Goal: Task Accomplishment & Management: Use online tool/utility

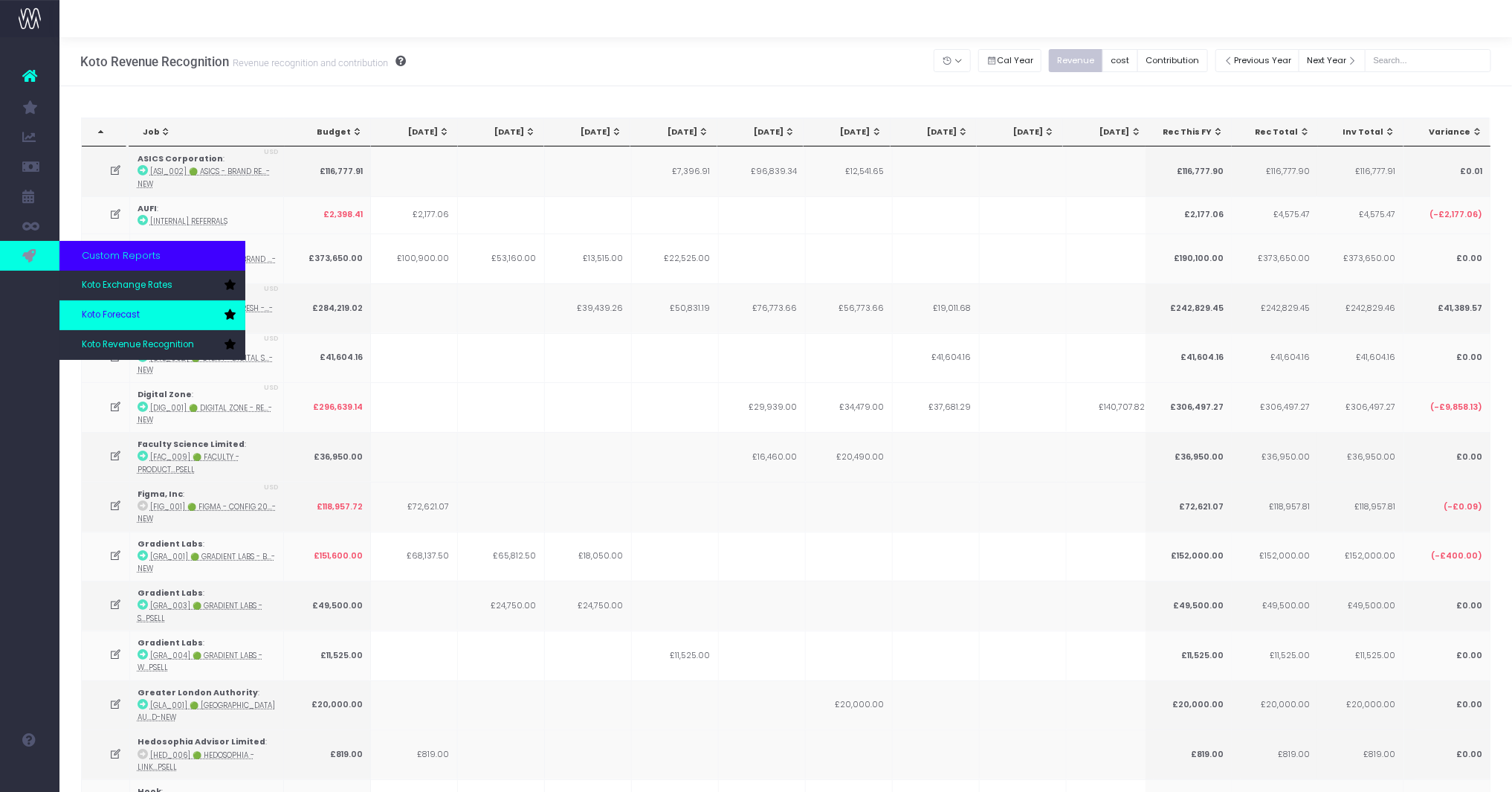
click at [124, 304] on link "Koto Forecast" at bounding box center [152, 315] width 186 height 30
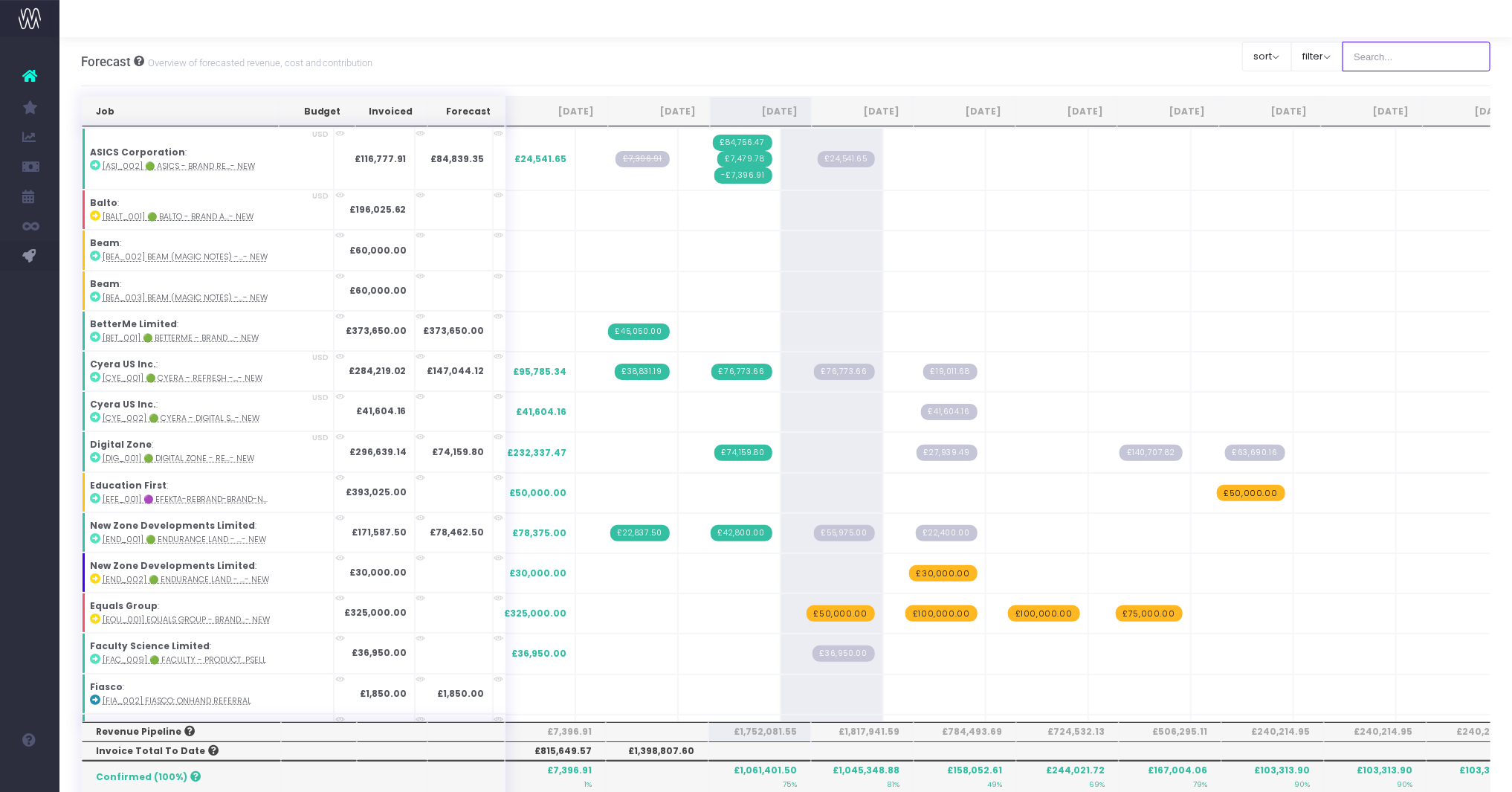
click at [1416, 64] on input "text" at bounding box center [1417, 56] width 149 height 30
type input "Microsoft"
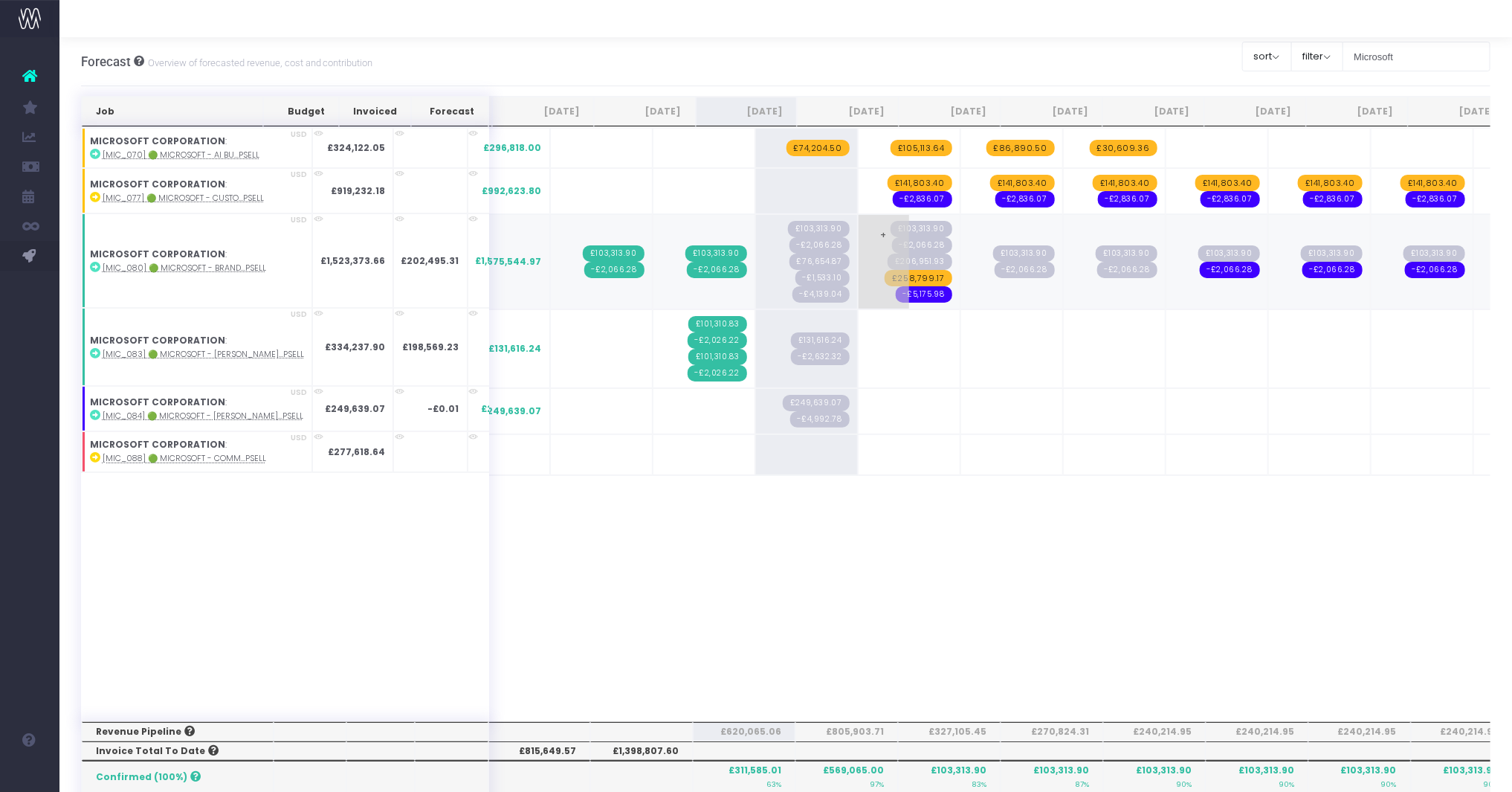
click at [884, 278] on span "£258,799.17" at bounding box center [918, 277] width 68 height 16
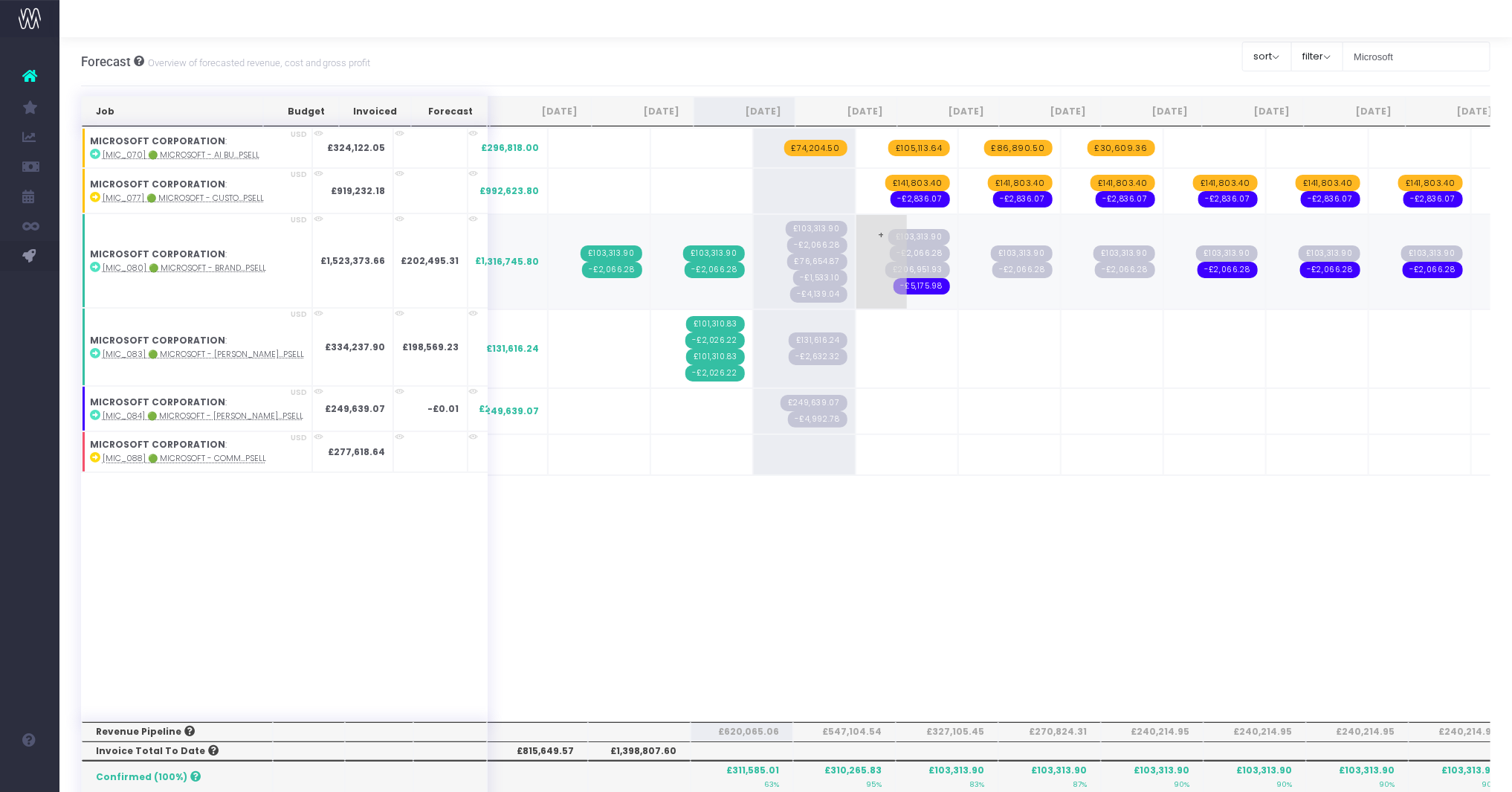
click at [894, 285] on span "-£5,175.98" at bounding box center [922, 286] width 56 height 16
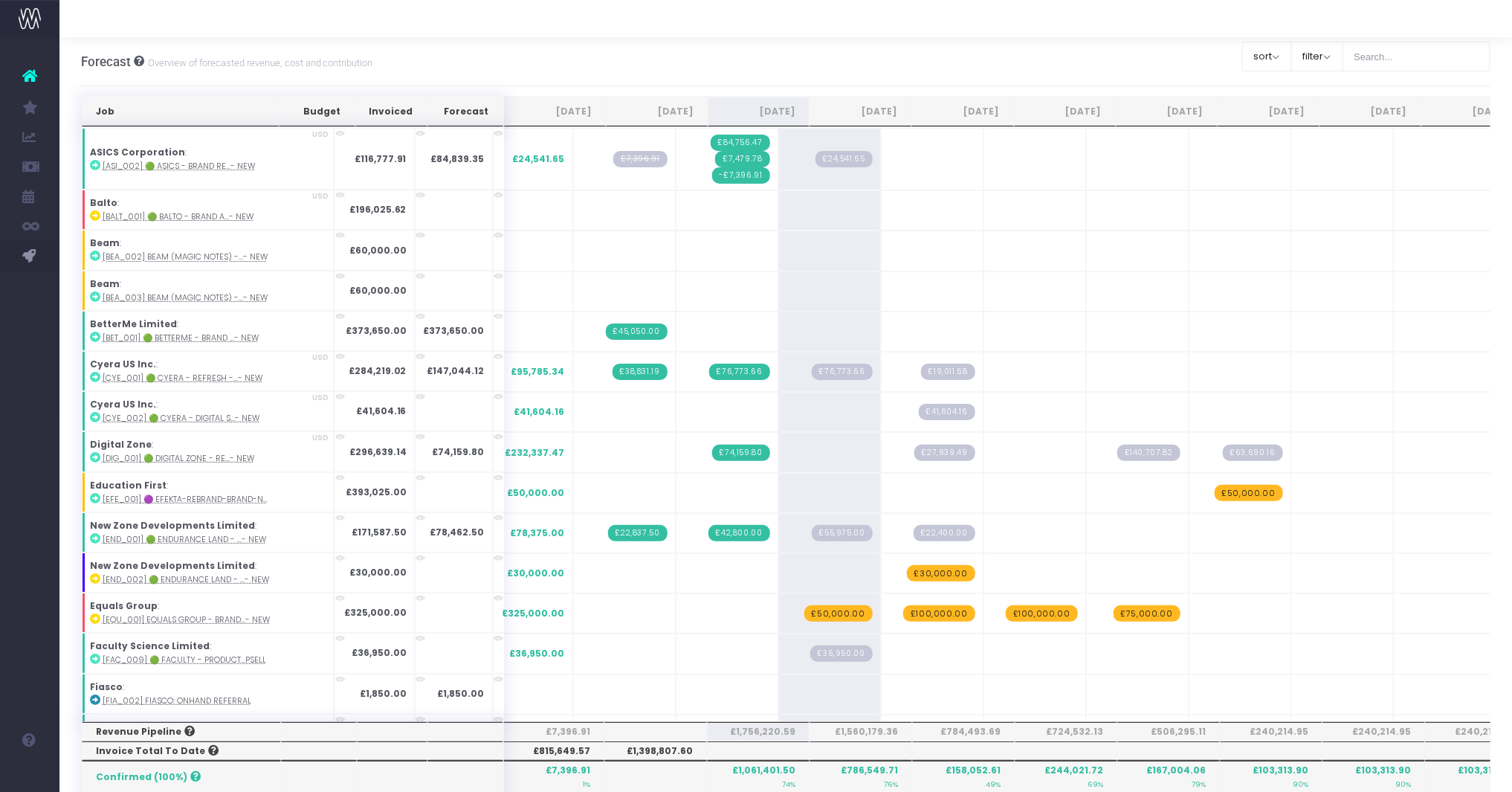
click at [1418, 81] on div "Clear Filters sort Sort by Job Name Desc Sort by Client Name Asc filter By Acco…" at bounding box center [1367, 61] width 249 height 47
click at [1413, 56] on input "text" at bounding box center [1417, 56] width 149 height 30
type input "Microsoft"
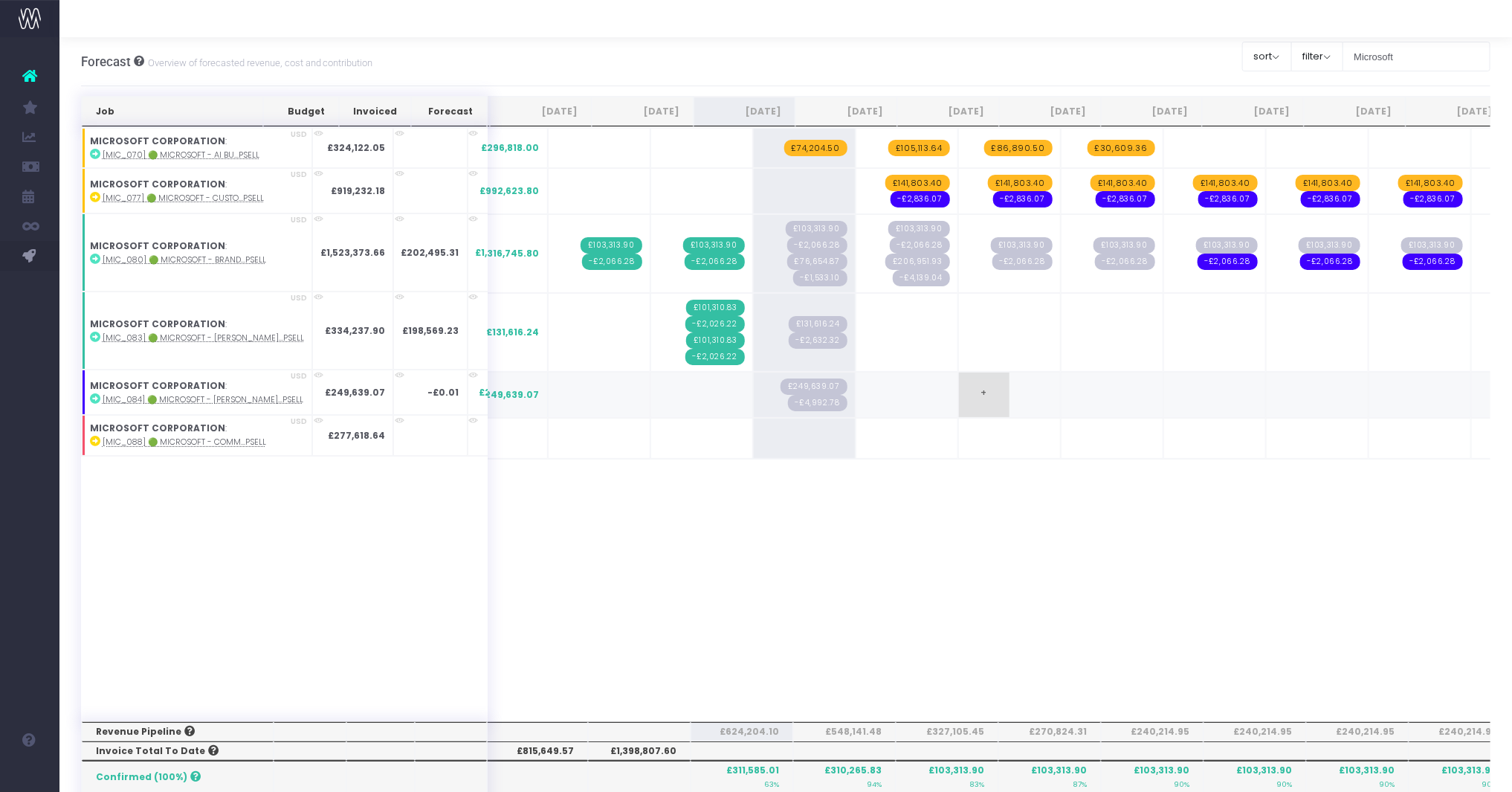
click at [981, 402] on td "+" at bounding box center [1009, 395] width 103 height 46
click at [879, 545] on div "Job Budget Invoiced Forecast Jul 25 Aug 25 Sep 25 Oct 25 Nov 25 Dec 25 Jan 26 F…" at bounding box center [786, 424] width 1410 height 594
click at [172, 439] on abbr "[MIC_088] 🟢 Microsoft - Comm...psell" at bounding box center [185, 442] width 163 height 11
click at [753, 434] on span "+" at bounding box center [778, 437] width 50 height 38
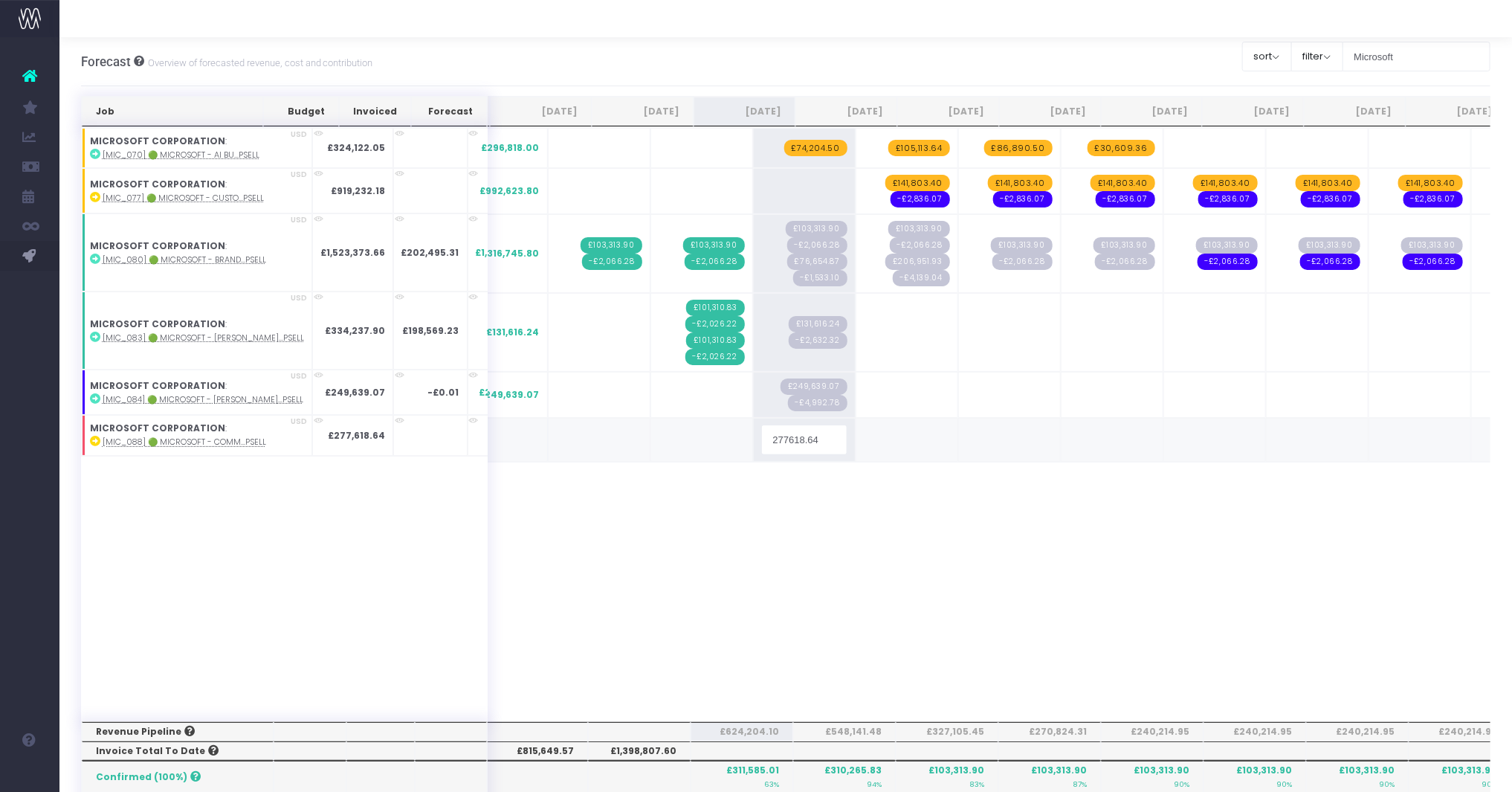
type input "51249.91"
click at [856, 426] on span "+" at bounding box center [881, 437] width 50 height 38
type input "58665.14"
click at [959, 431] on span "+" at bounding box center [984, 437] width 50 height 38
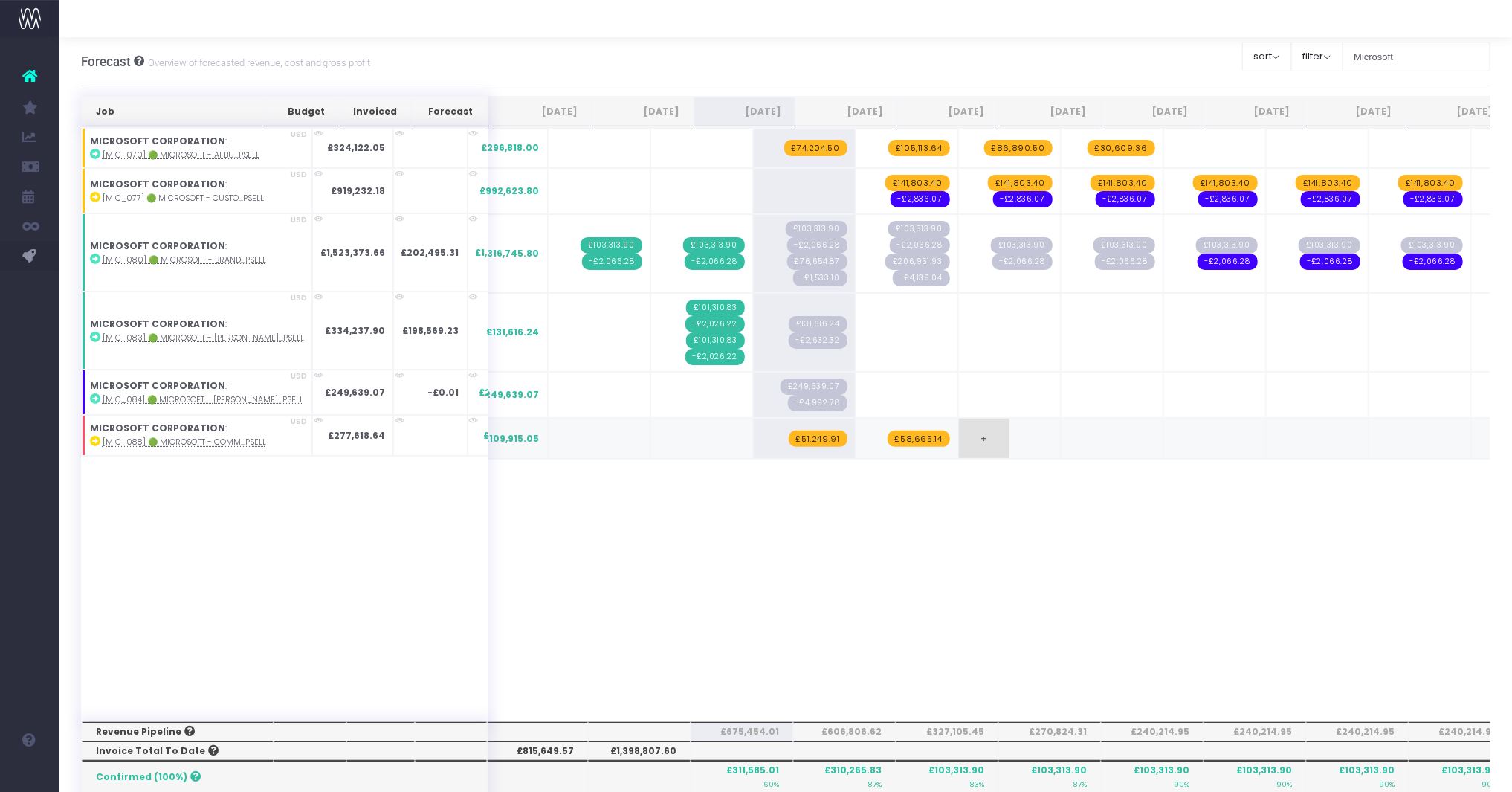
click at [959, 431] on span "+" at bounding box center [984, 437] width 50 height 38
type input "193,181"
click at [1002, 433] on span "£193.00" at bounding box center [1026, 438] width 50 height 16
click at [982, 530] on div "Job Budget Invoiced Forecast Jul 25 Aug 25 Sep 25 Oct 25 Nov 25 Dec 25 Jan 26 F…" at bounding box center [786, 746] width 1410 height 1301
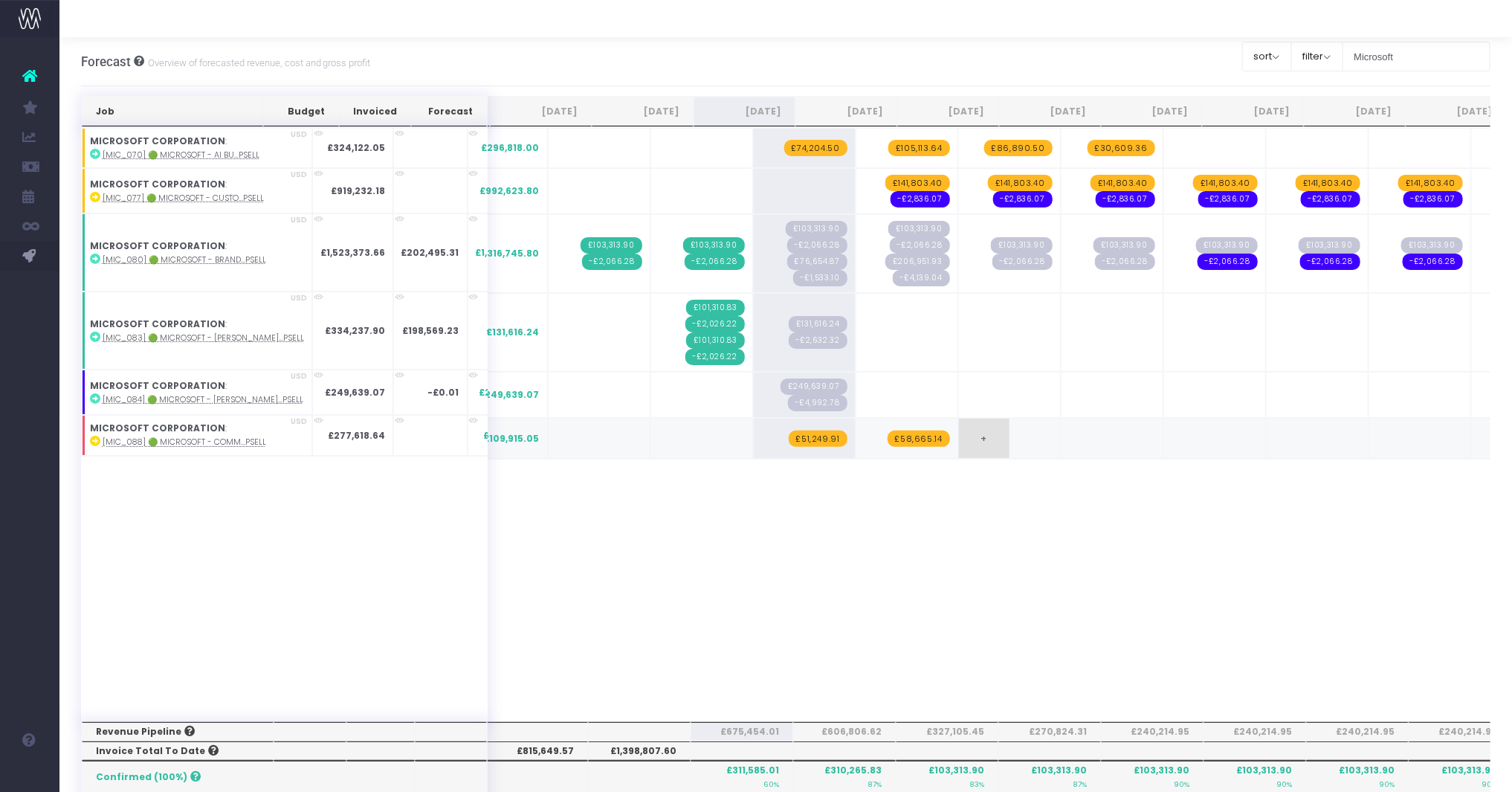
click at [959, 438] on span "+" at bounding box center [984, 437] width 50 height 38
click at [212, 440] on abbr "[MIC_088] 🟢 Microsoft - Comm...psell" at bounding box center [185, 442] width 163 height 11
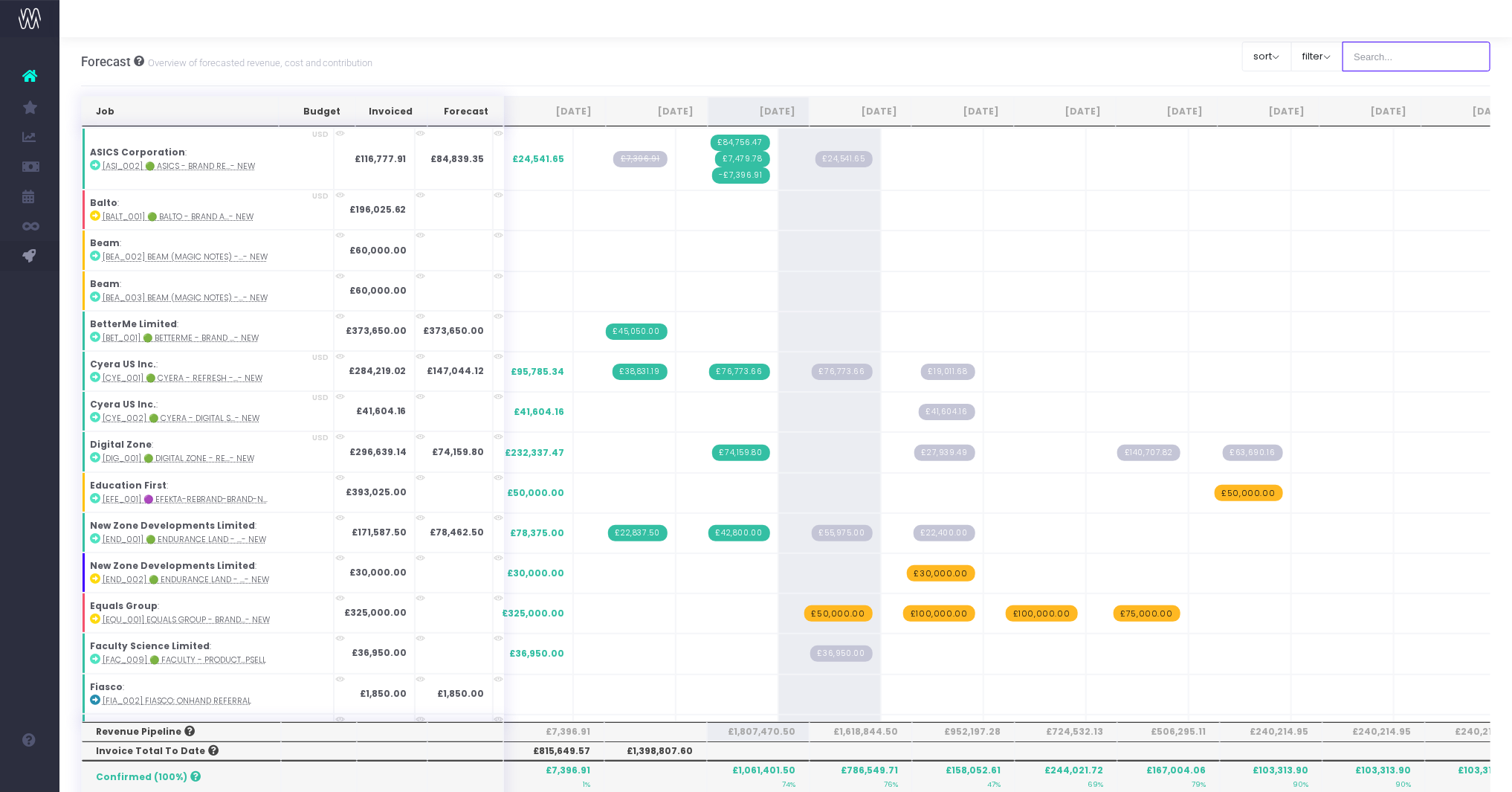
click at [1418, 52] on input "text" at bounding box center [1417, 56] width 149 height 30
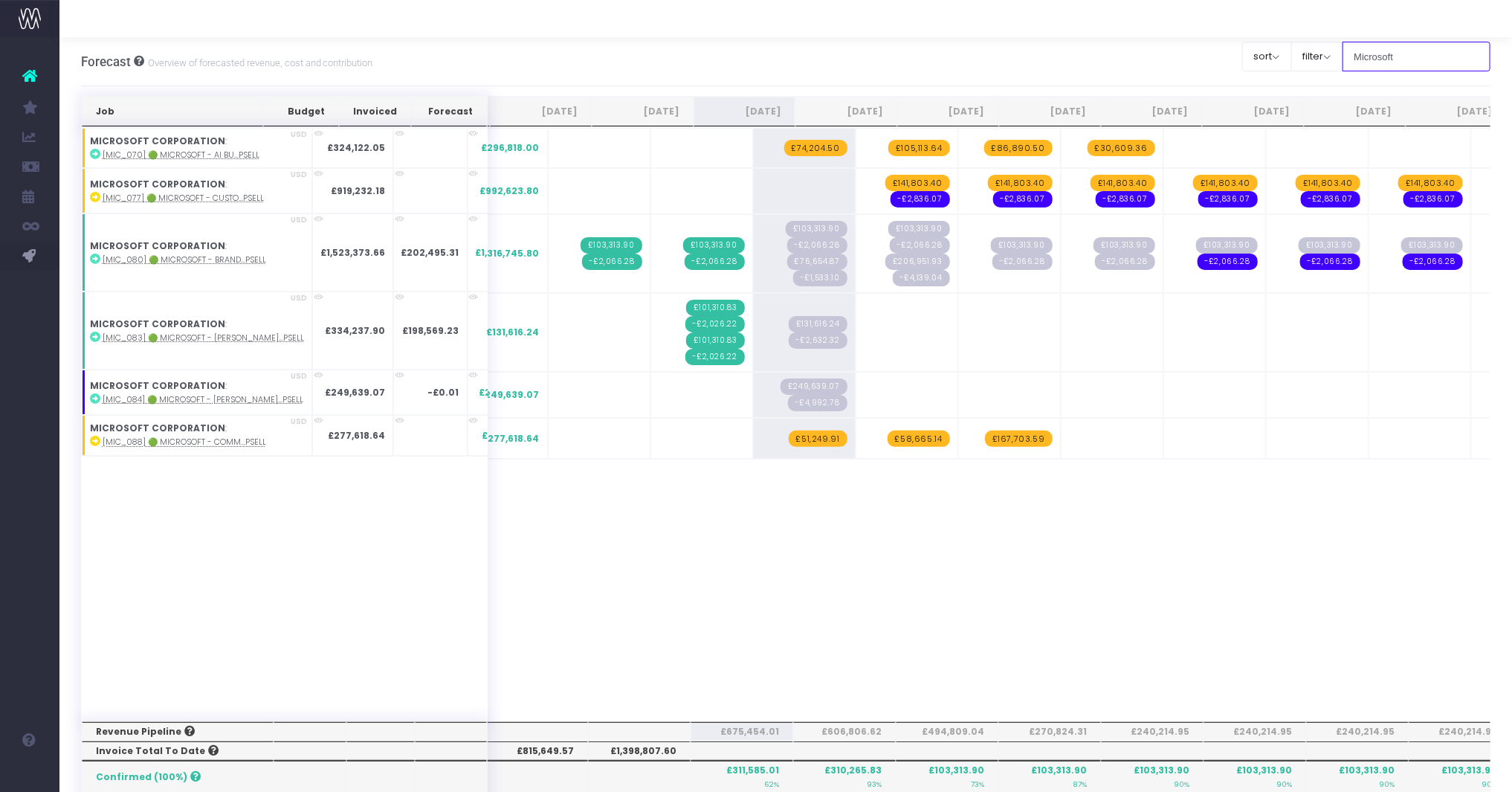
click at [1448, 60] on input "Microsoft" at bounding box center [1417, 56] width 149 height 30
click at [576, 583] on div "Job Budget Invoiced Forecast Jul 25 Aug 25 Sep 25 Oct 25 Nov 25 Dec 25 Jan 26 F…" at bounding box center [786, 424] width 1410 height 594
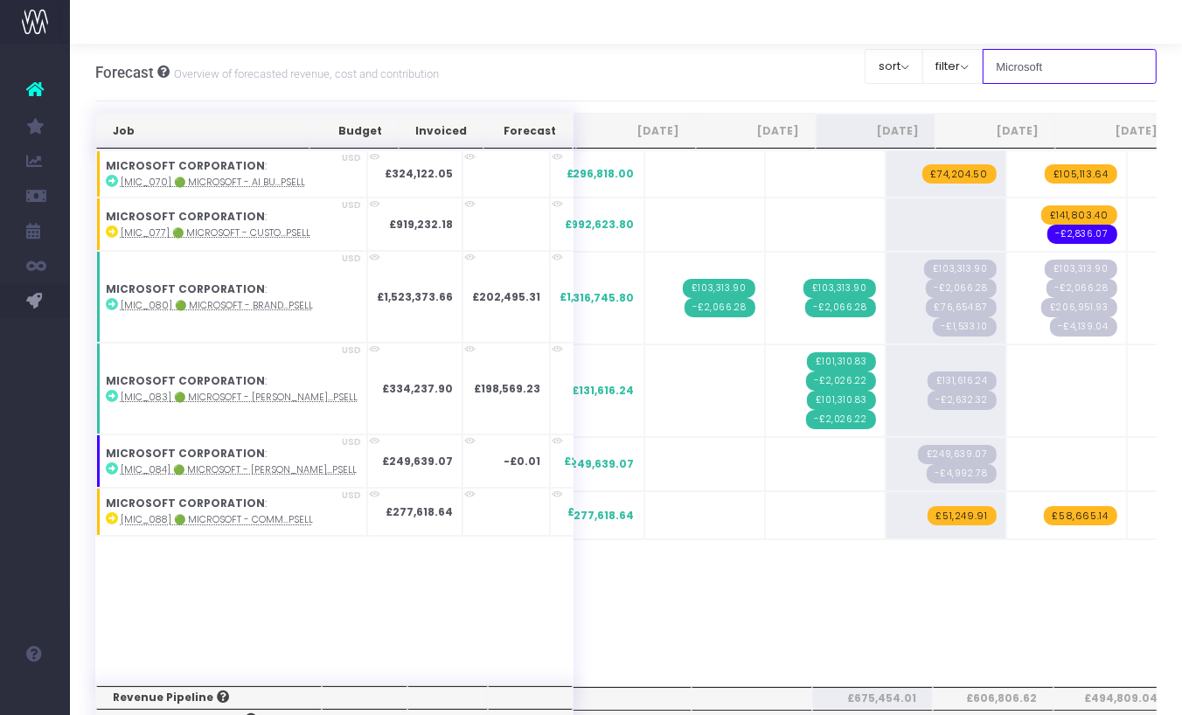
click at [1084, 63] on input "Microsoft" at bounding box center [1069, 66] width 175 height 35
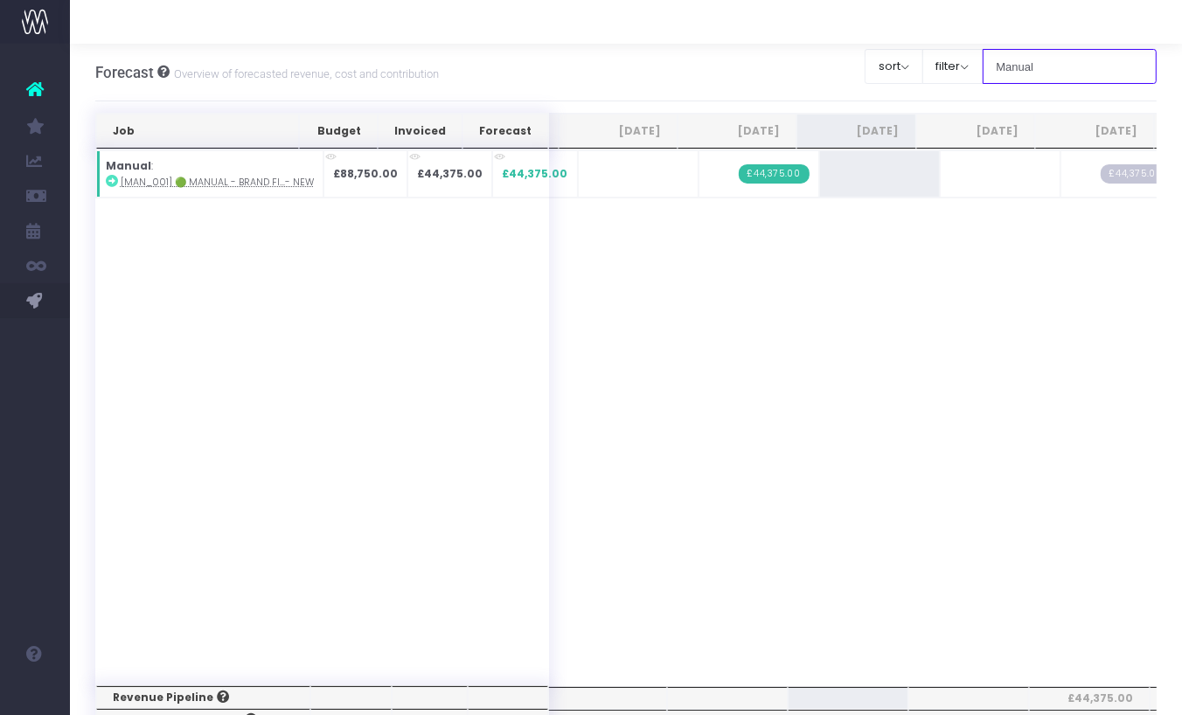
click at [1072, 65] on input "Manual" at bounding box center [1069, 66] width 175 height 35
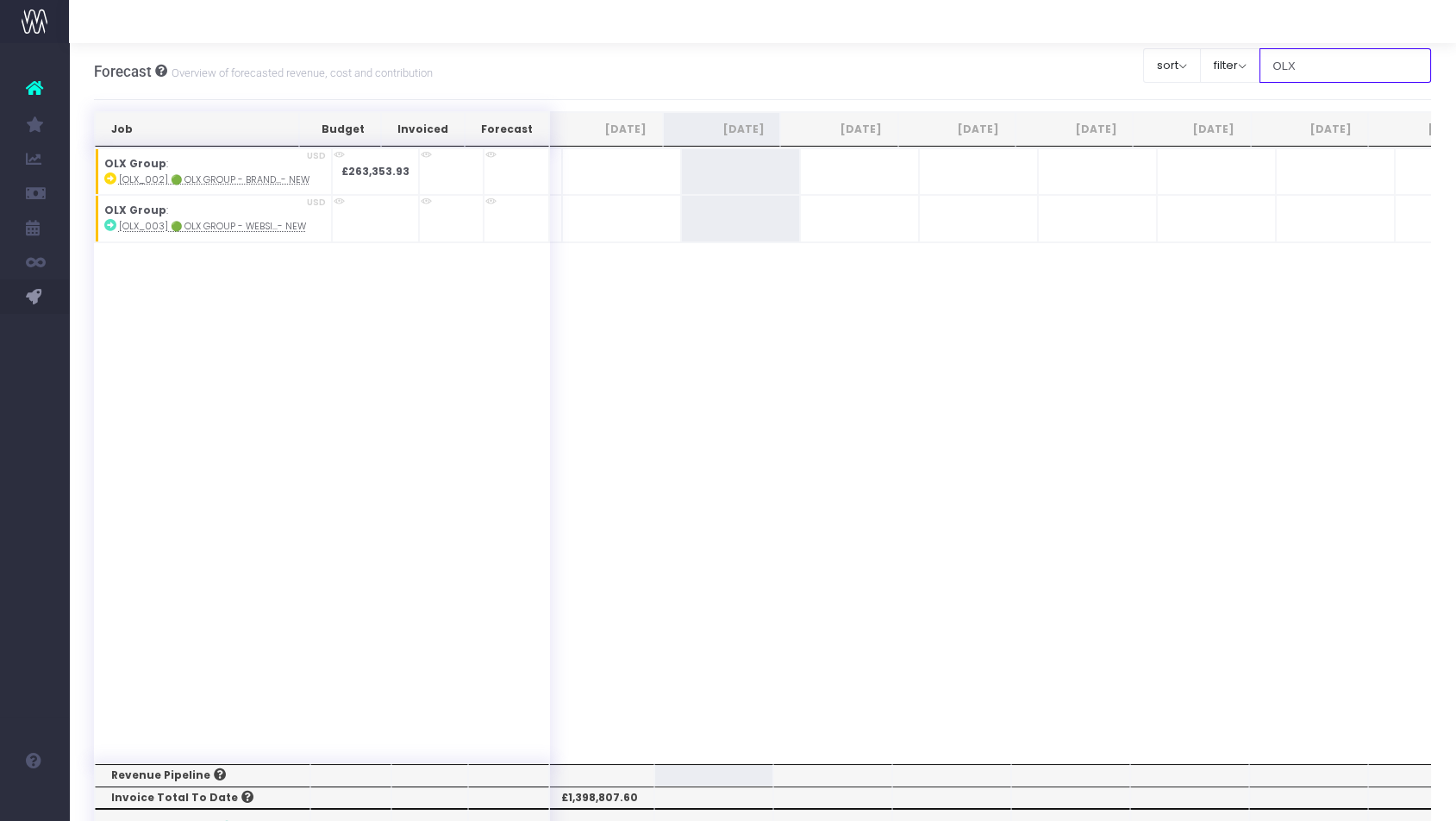
scroll to position [0, 129]
type input "OLX"
click at [263, 179] on abbr "[OLX_002] 🟢 OLX Group - Brand...- New" at bounding box center [214, 180] width 190 height 13
click at [687, 163] on span "+" at bounding box center [712, 171] width 58 height 44
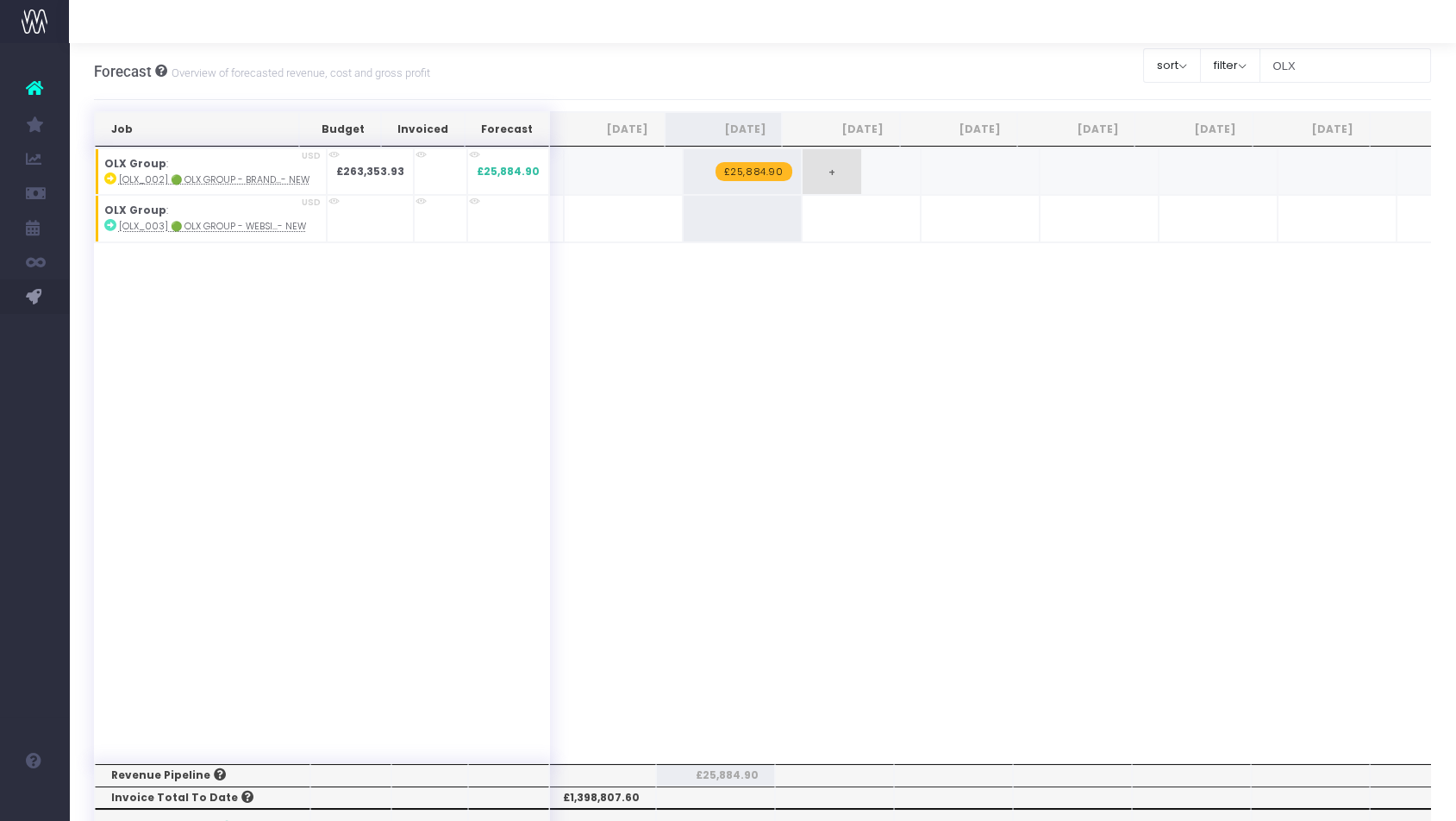
click at [803, 172] on span "+" at bounding box center [832, 171] width 58 height 44
type input "39919.36"
click at [803, 166] on span "+" at bounding box center [832, 171] width 58 height 44
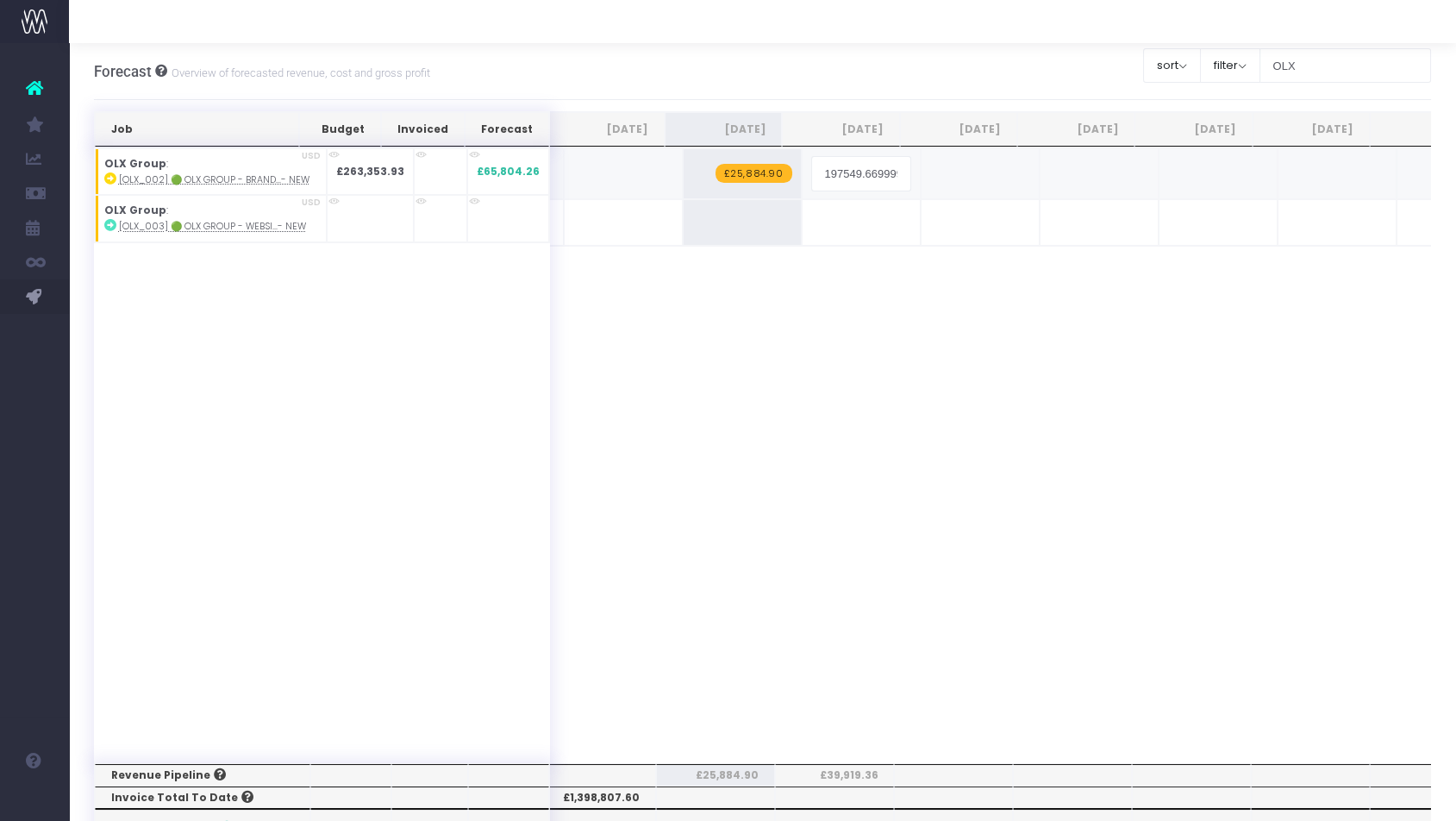
type input "21590.68"
click at [1050, 176] on span "+" at bounding box center [1069, 175] width 58 height 51
type input "35060.31"
click at [1045, 170] on span "+" at bounding box center [1070, 175] width 58 height 51
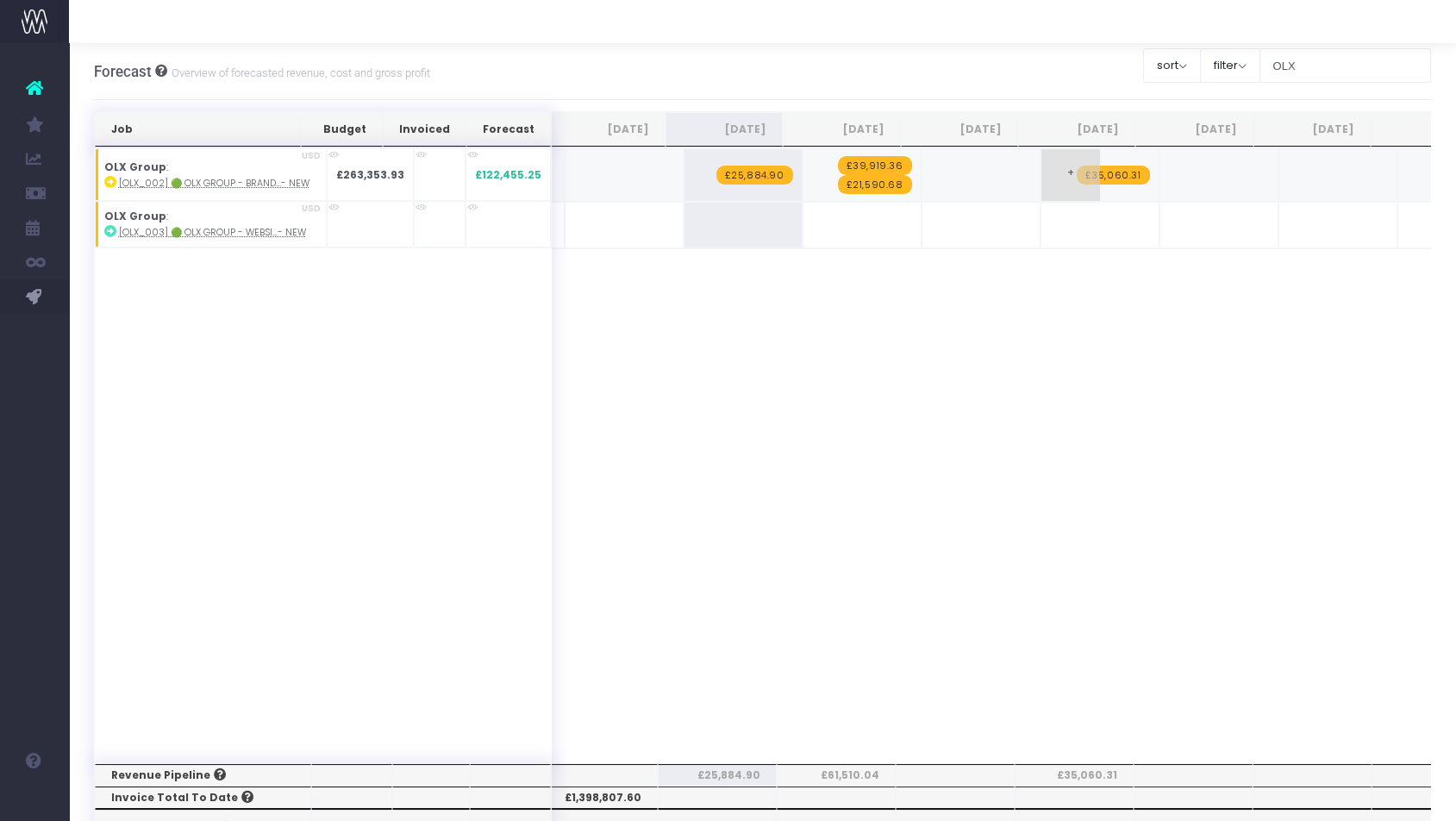
click at [1045, 170] on span "+" at bounding box center [1070, 175] width 58 height 51
click at [1044, 165] on span "+" at bounding box center [1072, 175] width 58 height 51
click at [1044, 166] on span "+" at bounding box center [1072, 175] width 58 height 51
type input "28161.22"
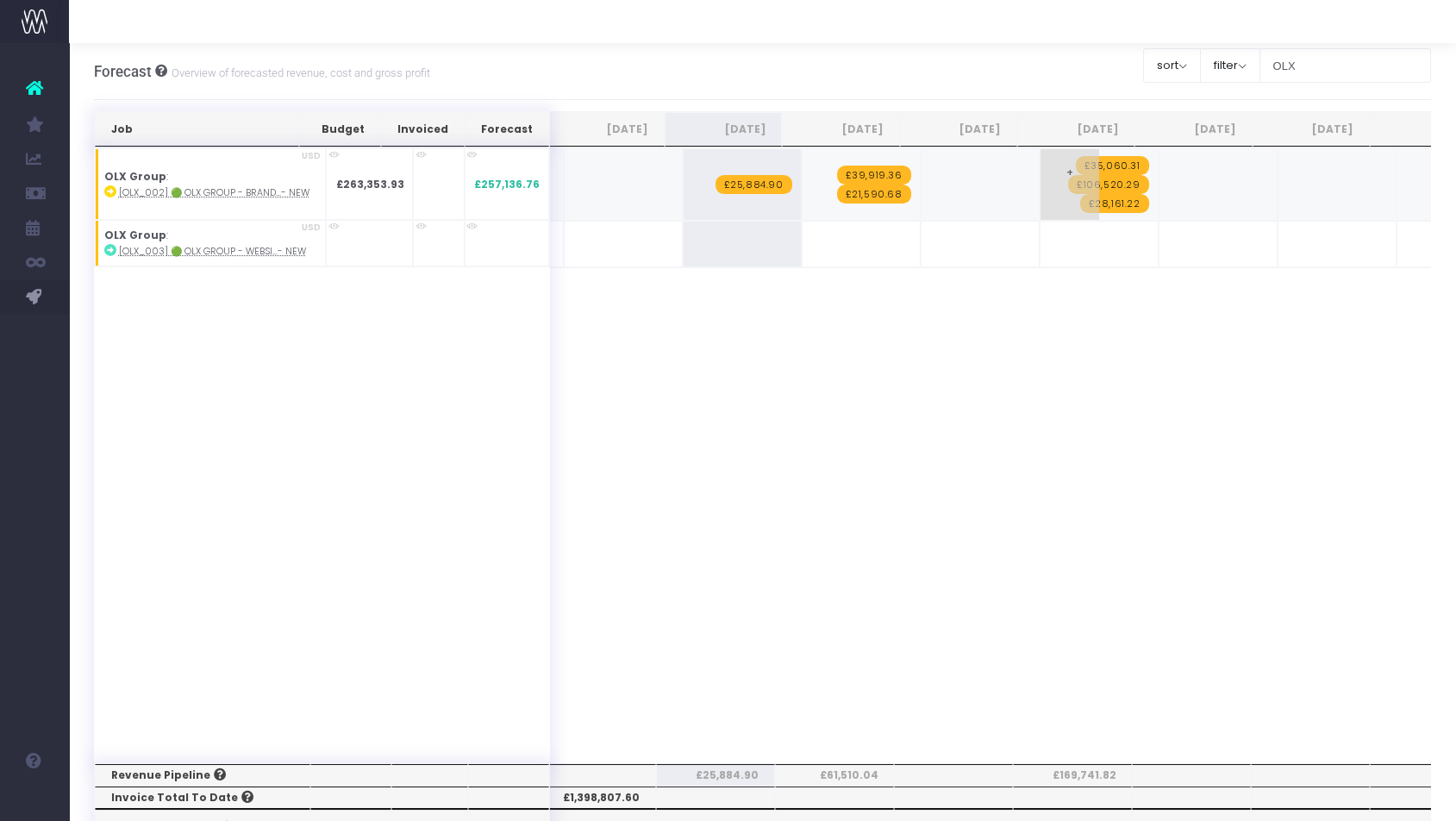
click at [1092, 206] on span "£28,161.22" at bounding box center [1115, 203] width 69 height 19
type input "28161.22"
click at [1124, 391] on div "Job Budget Invoiced Forecast Jul 25 Aug 25 Sep 25 Oct 25 Nov 25 Dec 25 Jan 26 F…" at bounding box center [763, 455] width 1339 height 616
click at [740, 183] on span "£25,884.90" at bounding box center [754, 184] width 77 height 19
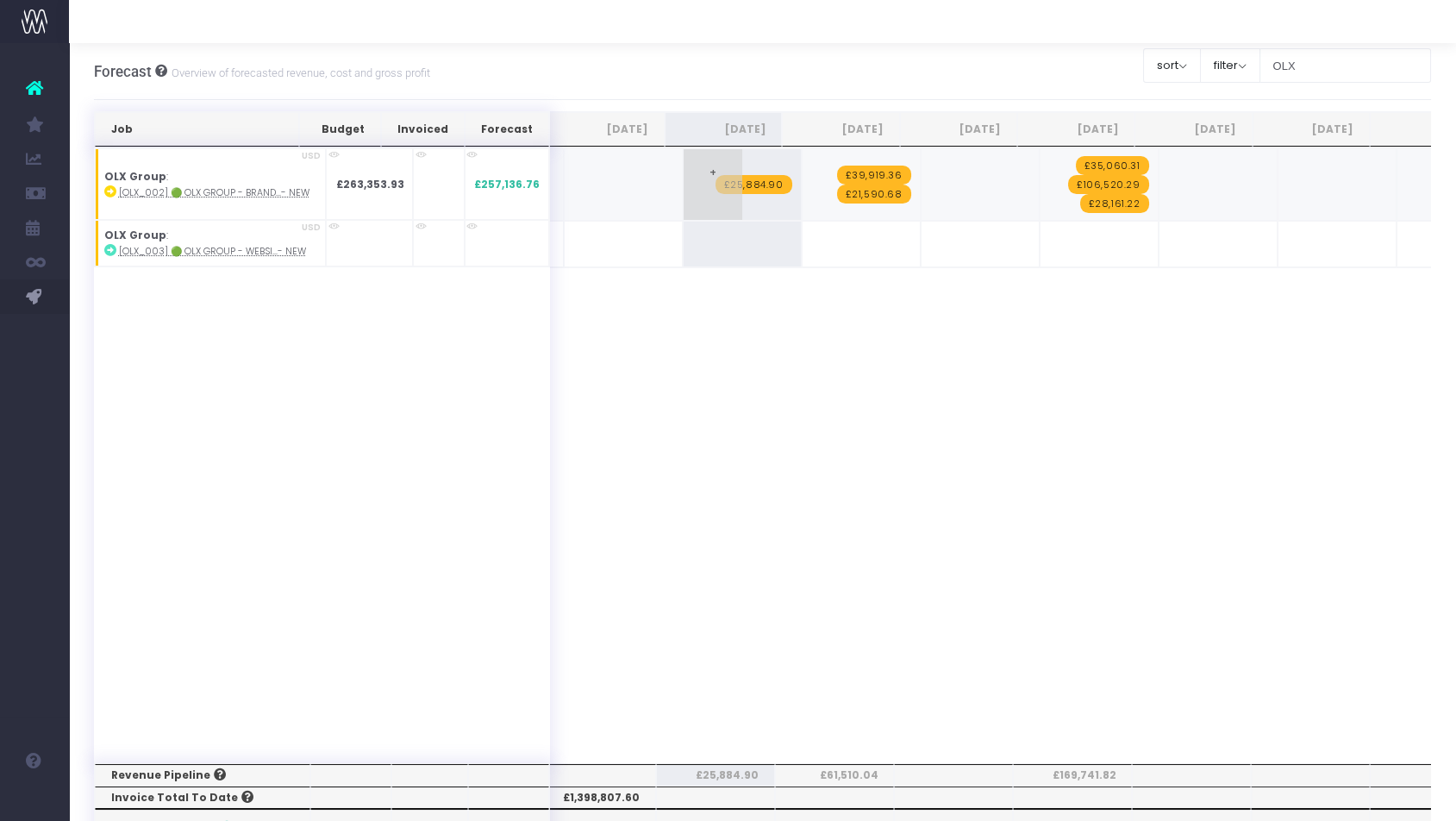
click at [740, 183] on span "£25,884.90" at bounding box center [754, 184] width 77 height 19
click at [770, 406] on div "Job Budget Invoiced Forecast Jul 25 Aug 25 Sep 25 Oct 25 Nov 25 Dec 25 Jan 26 F…" at bounding box center [763, 791] width 1339 height 1360
click at [684, 175] on span "+" at bounding box center [712, 185] width 58 height 71
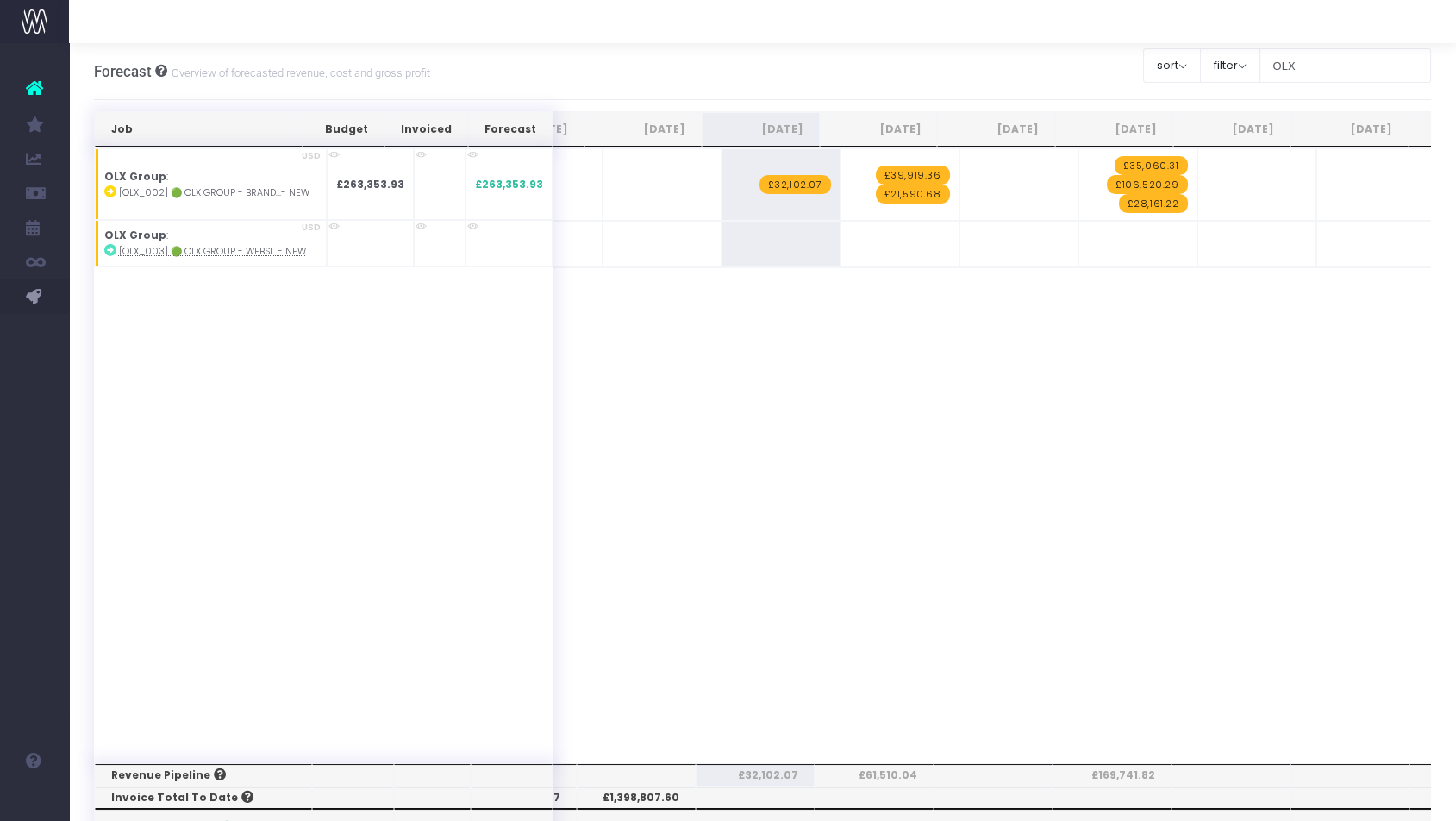
scroll to position [0, 95]
click at [1304, 59] on input "OLX" at bounding box center [1346, 65] width 173 height 35
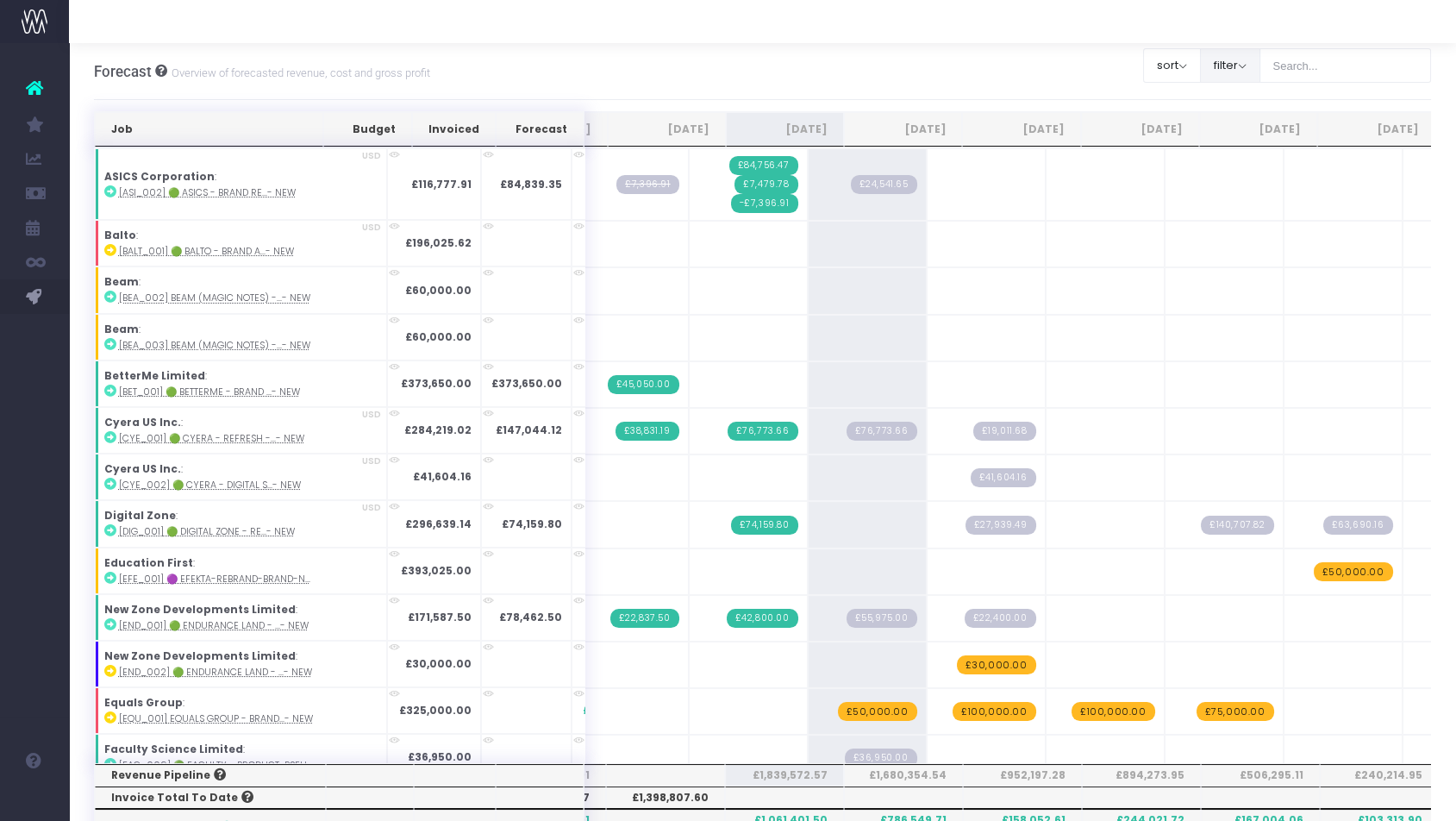
click at [1261, 59] on button "filter" at bounding box center [1230, 65] width 60 height 35
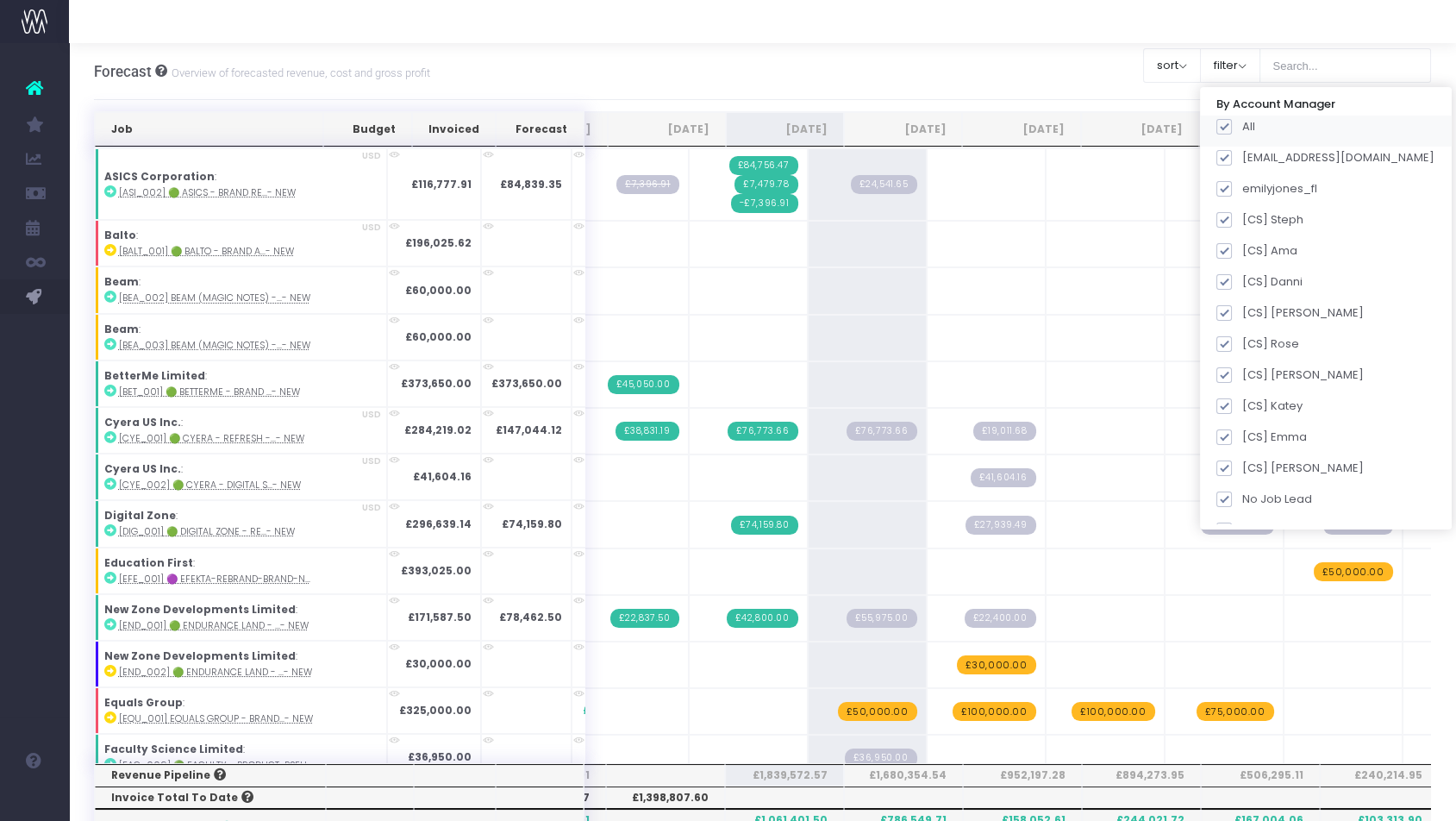
click at [1232, 127] on span at bounding box center [1224, 127] width 16 height 16
click at [1242, 127] on input "All" at bounding box center [1247, 123] width 11 height 11
checkbox input "false"
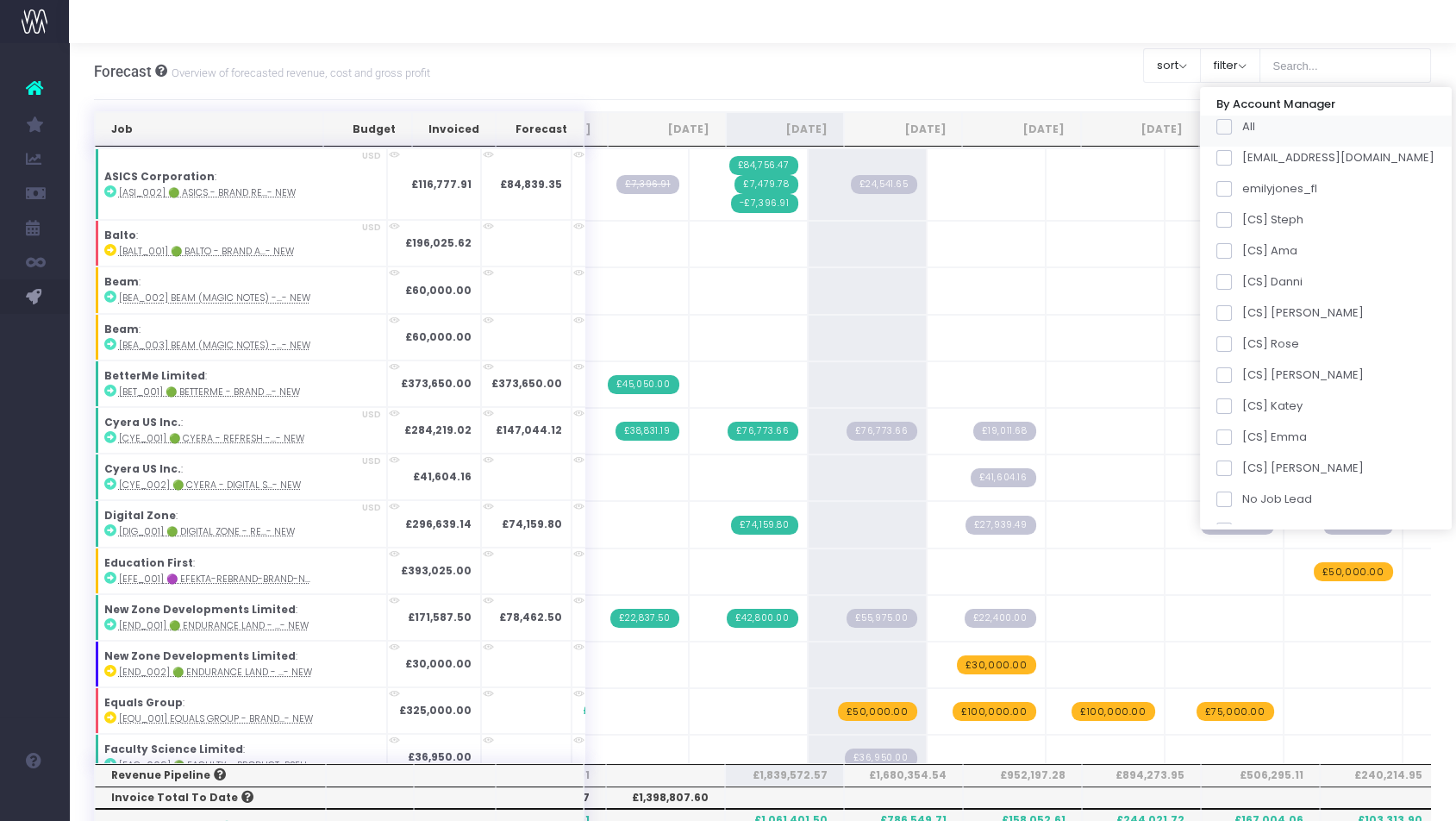
checkbox input "false"
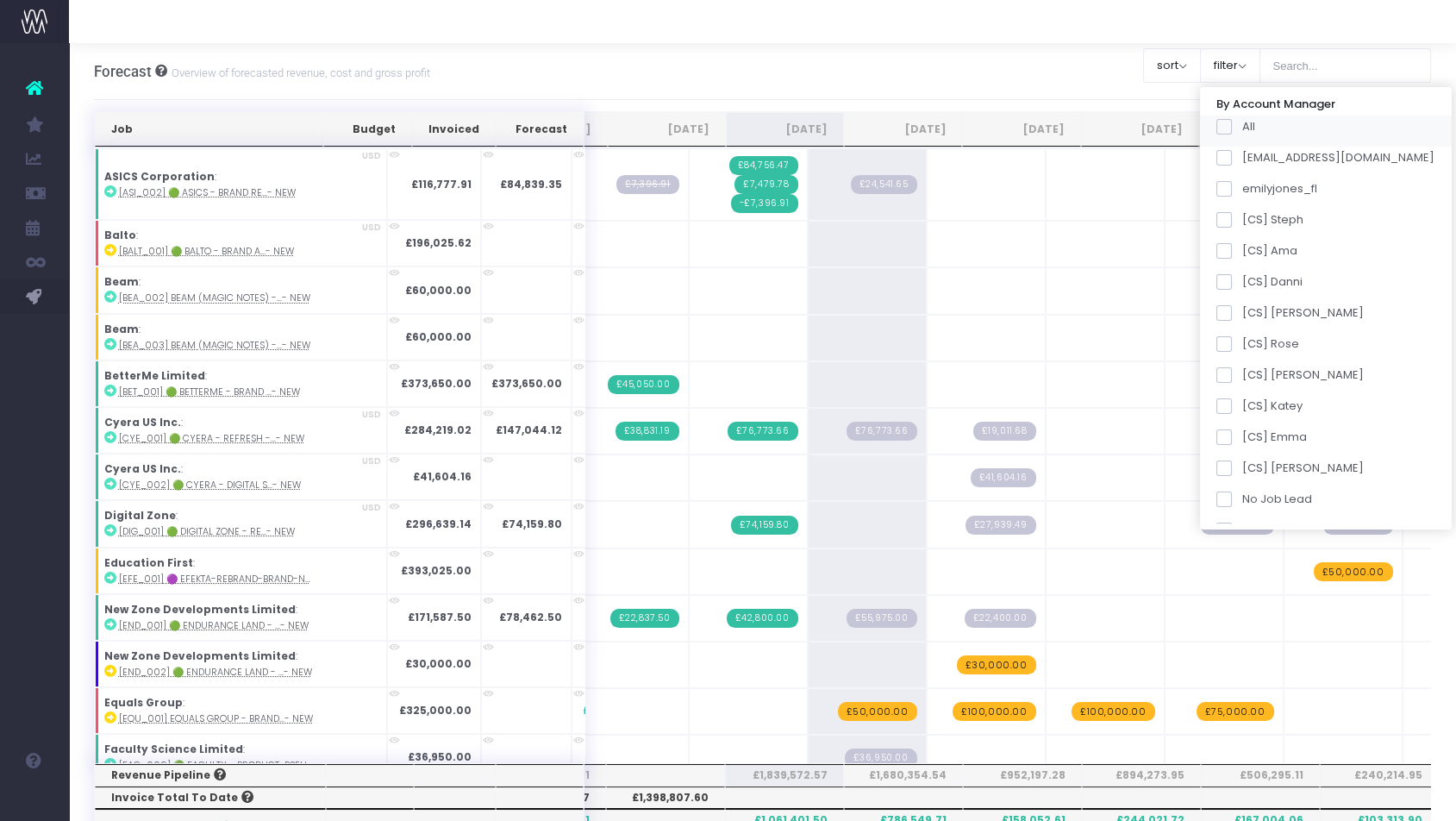
checkbox input "false"
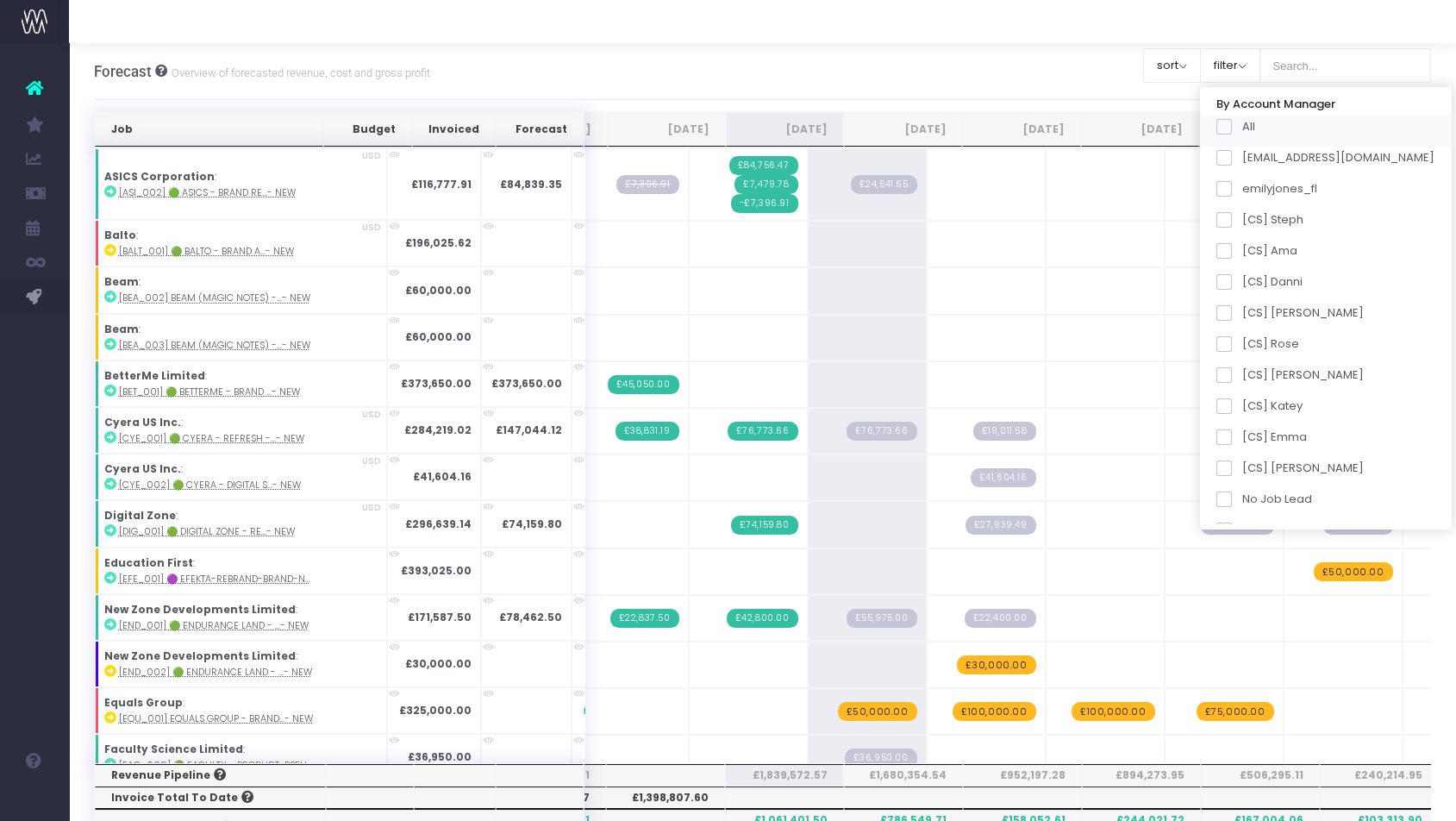
checkbox input "false"
click at [1232, 471] on span at bounding box center [1224, 469] width 16 height 16
click at [1248, 471] on input "[CS] Kim" at bounding box center [1247, 465] width 11 height 11
checkbox input "true"
click at [1265, 553] on button "Apply" at bounding box center [1239, 543] width 51 height 29
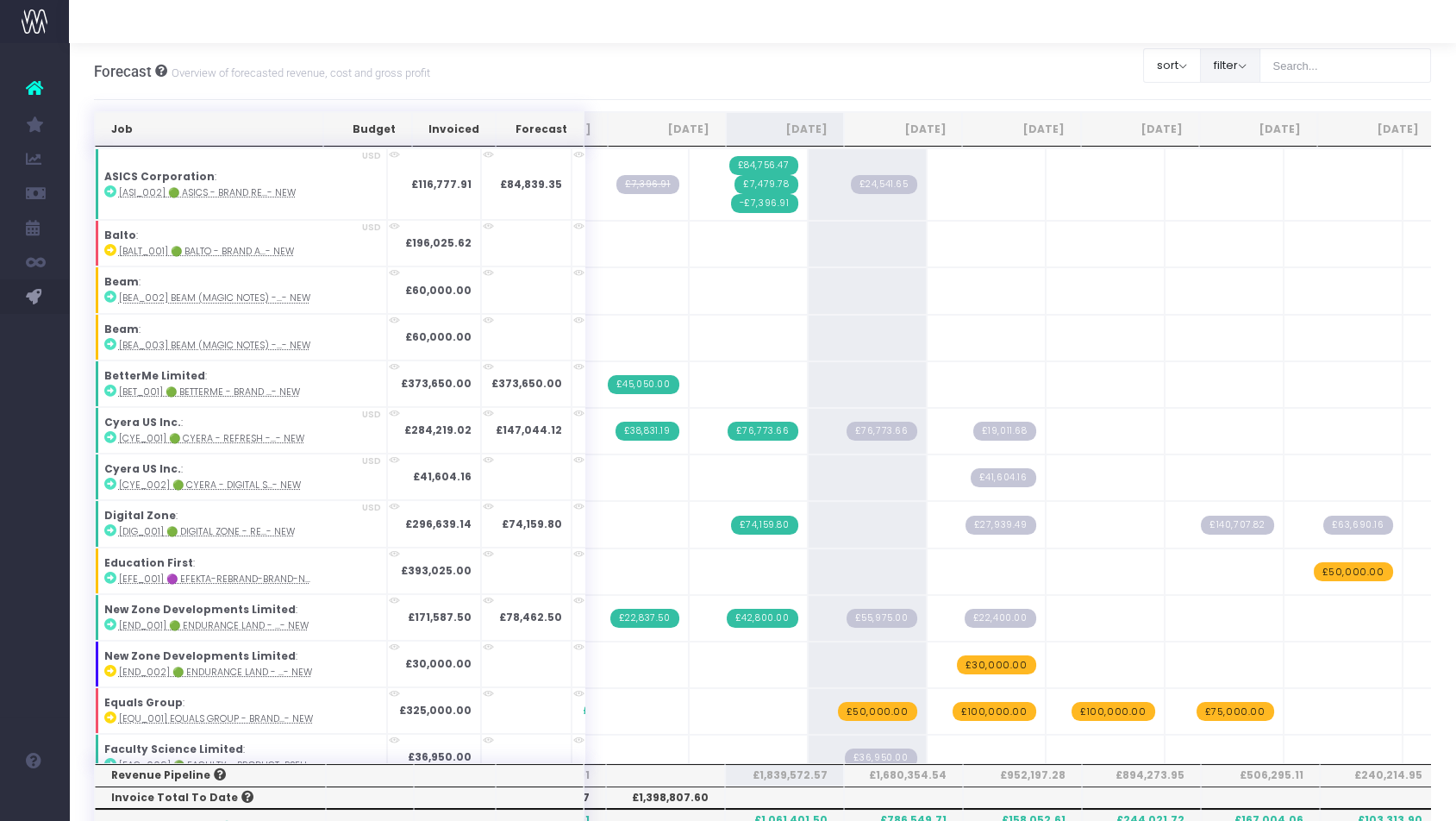
click at [1227, 58] on button "filter" at bounding box center [1230, 65] width 60 height 35
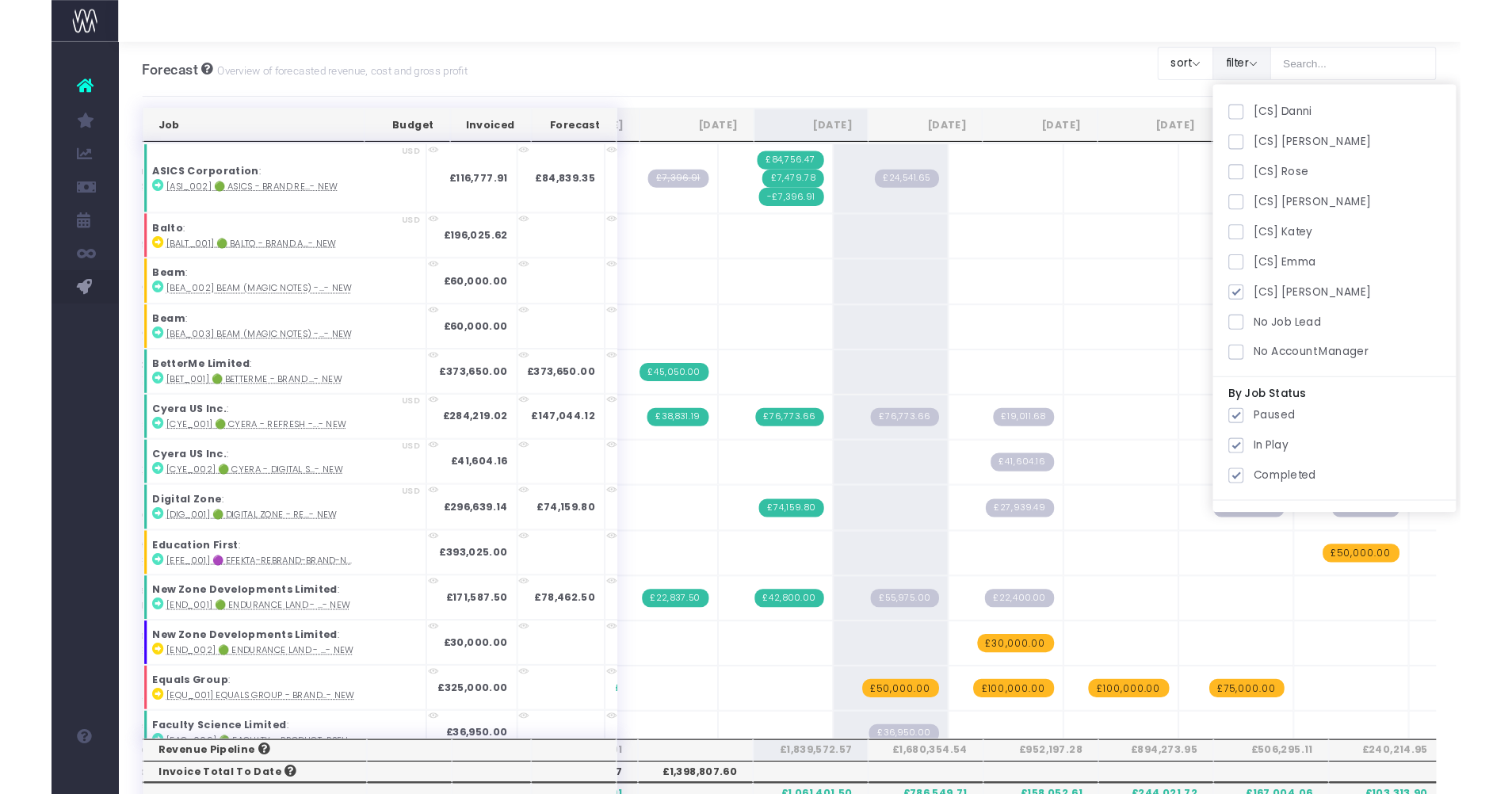
scroll to position [160, 0]
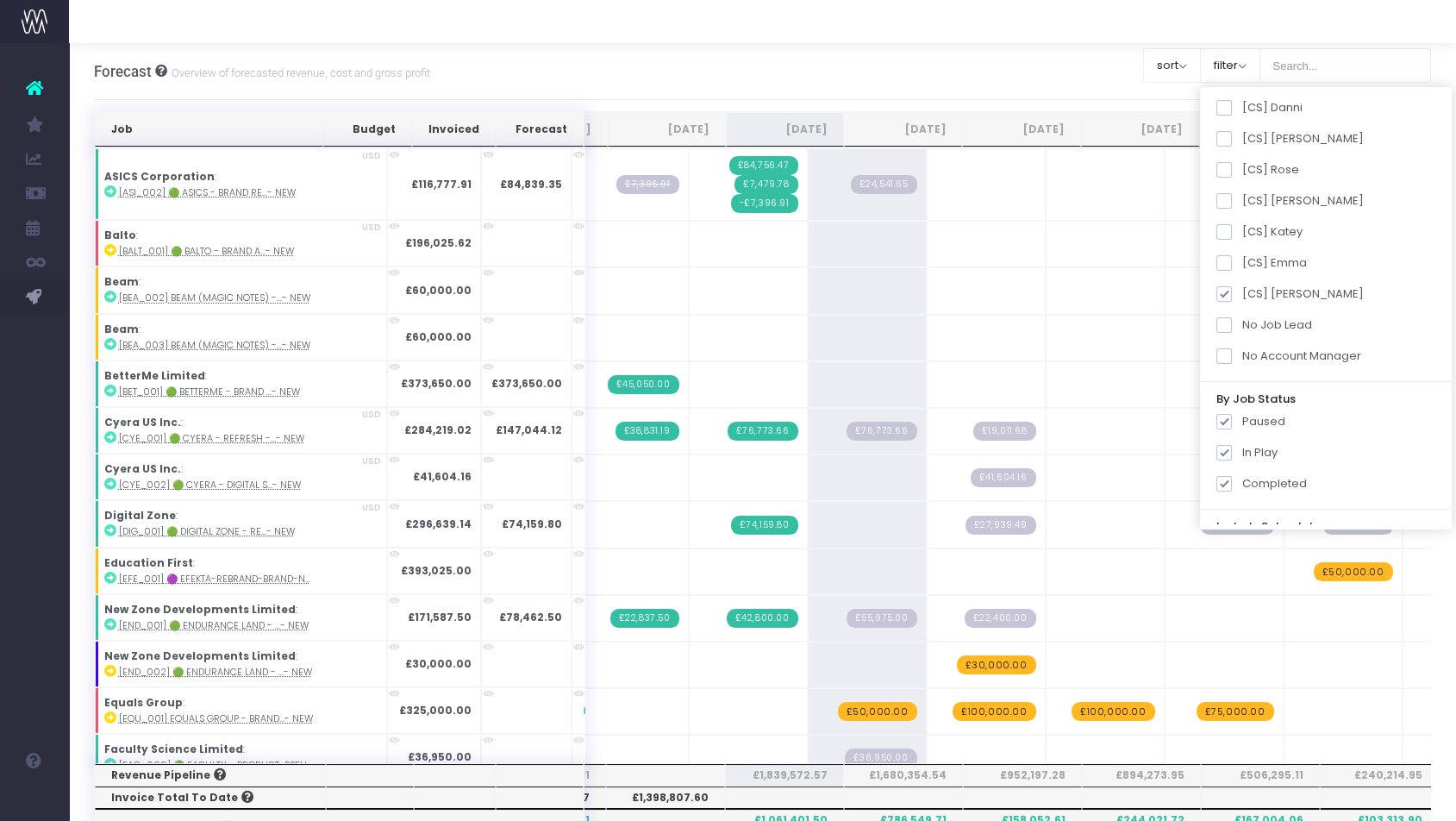
click at [989, 72] on div "Forecast Overview of forecasted revenue, cost and gross profit Clear Filters so…" at bounding box center [763, 72] width 1339 height 57
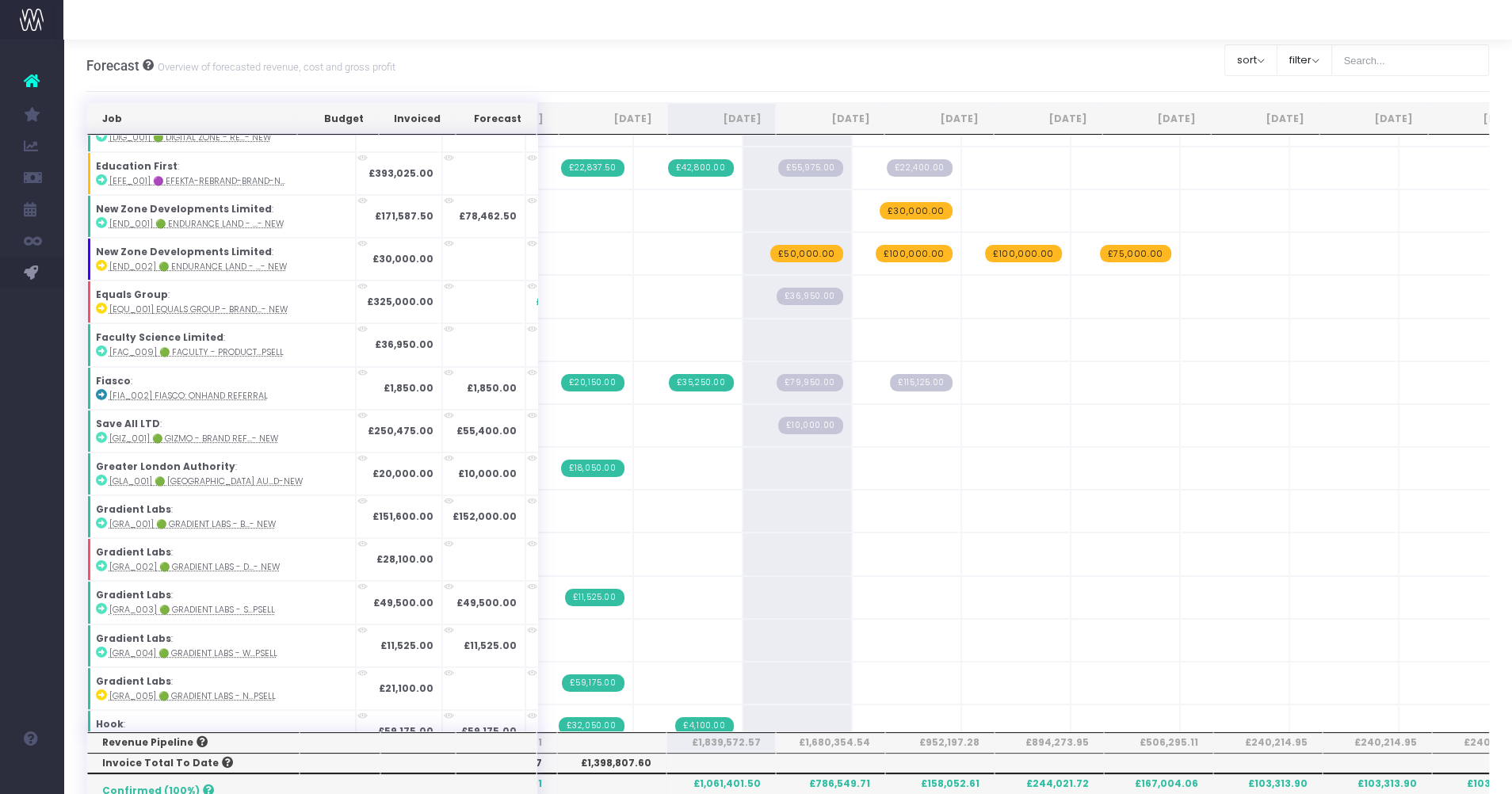
scroll to position [400, 0]
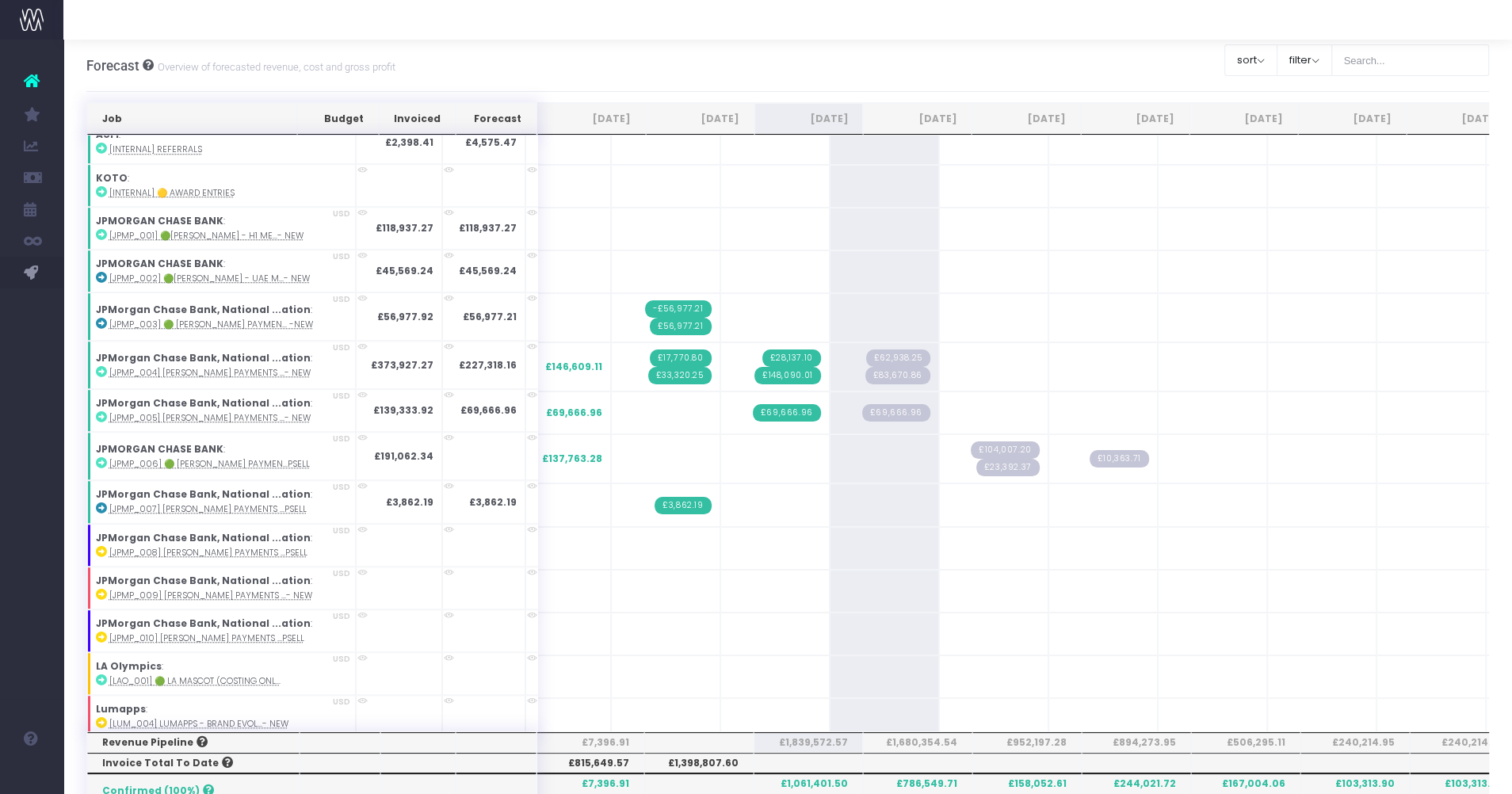
click at [1391, 34] on div at bounding box center [788, 20] width 1449 height 40
click at [1328, 55] on button "filter" at bounding box center [1304, 60] width 55 height 32
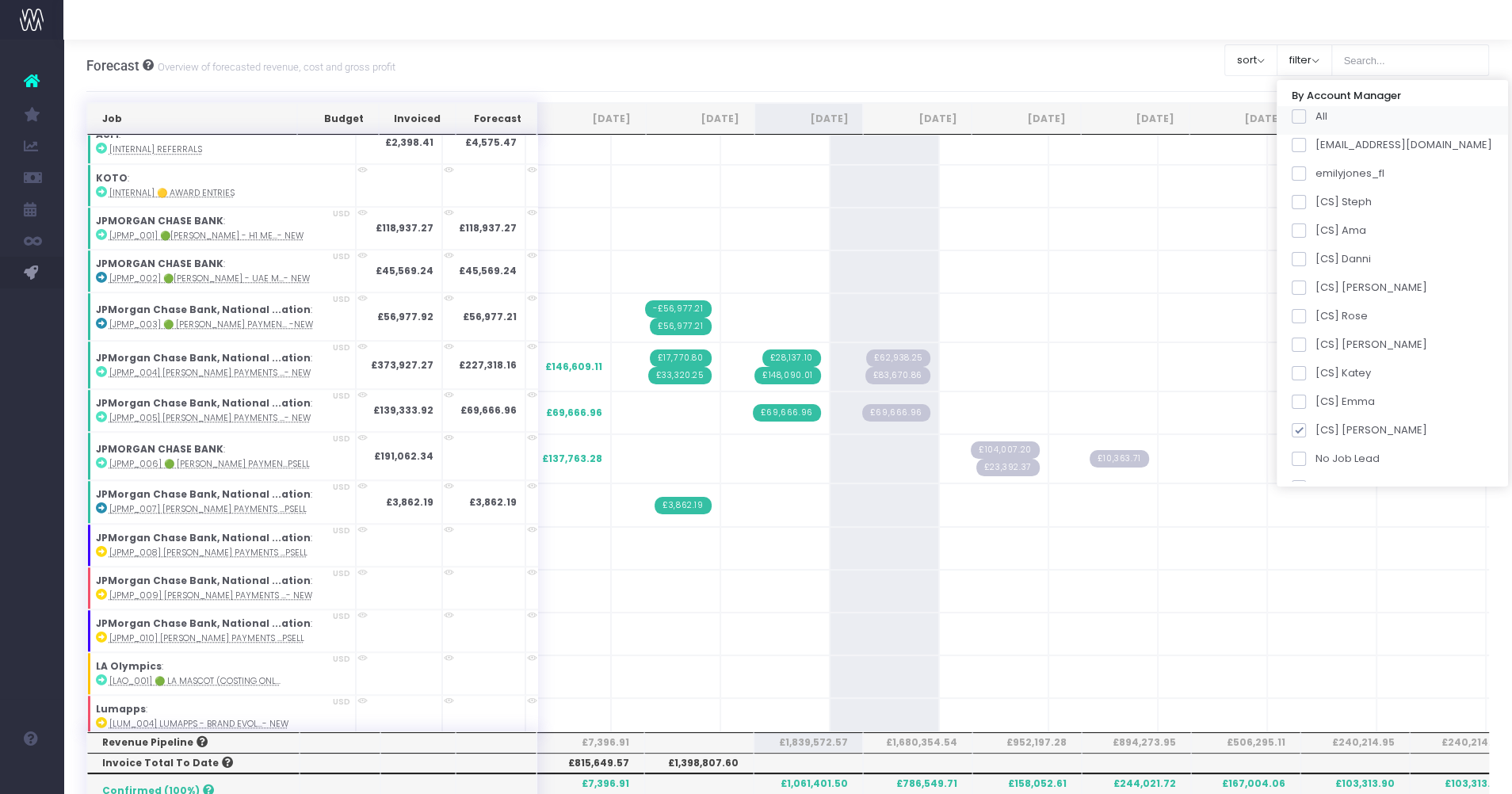
click at [1305, 112] on span at bounding box center [1299, 117] width 15 height 15
click at [1317, 112] on input "All" at bounding box center [1320, 113] width 10 height 10
checkbox input "true"
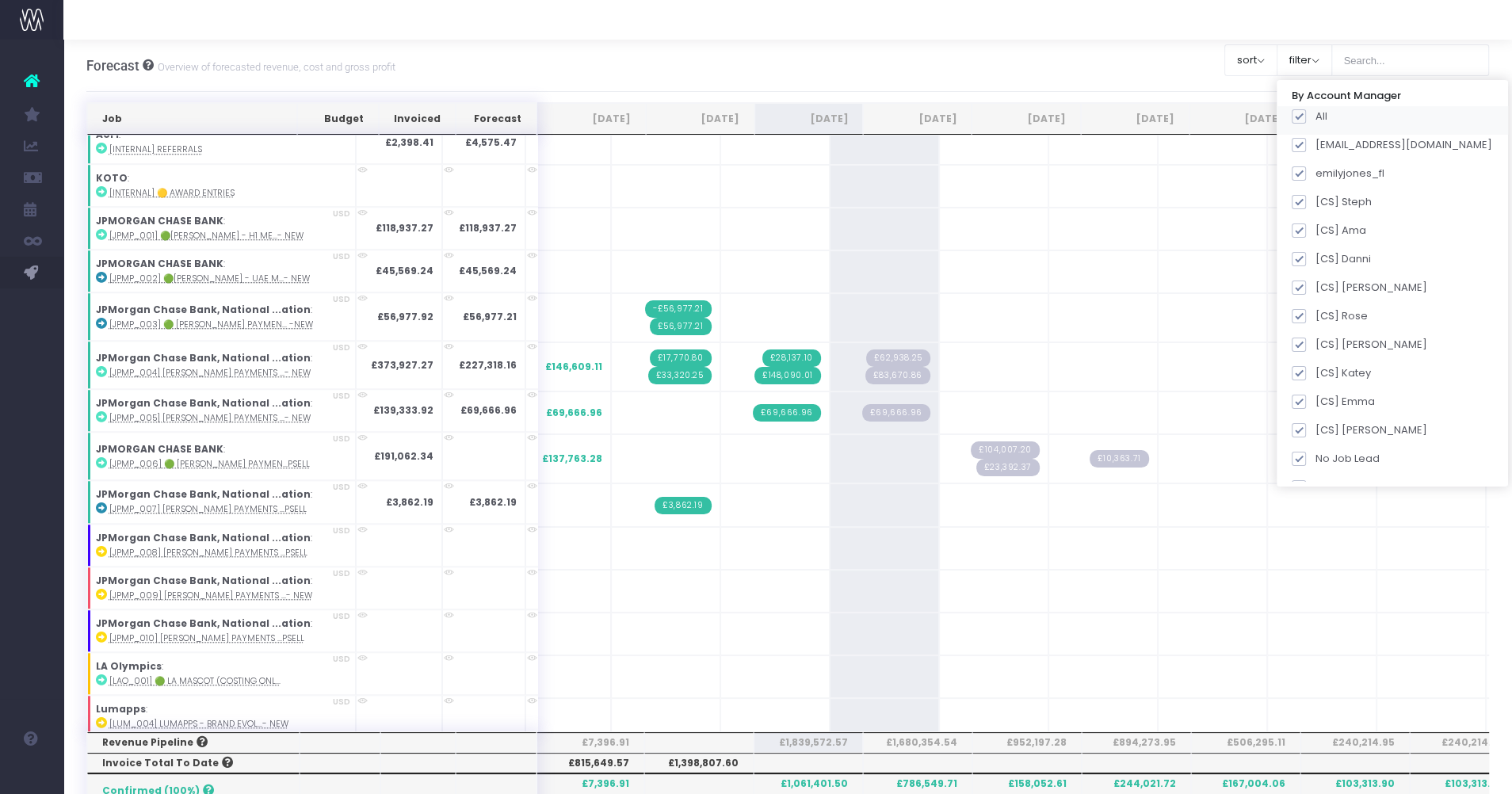
checkbox input "true"
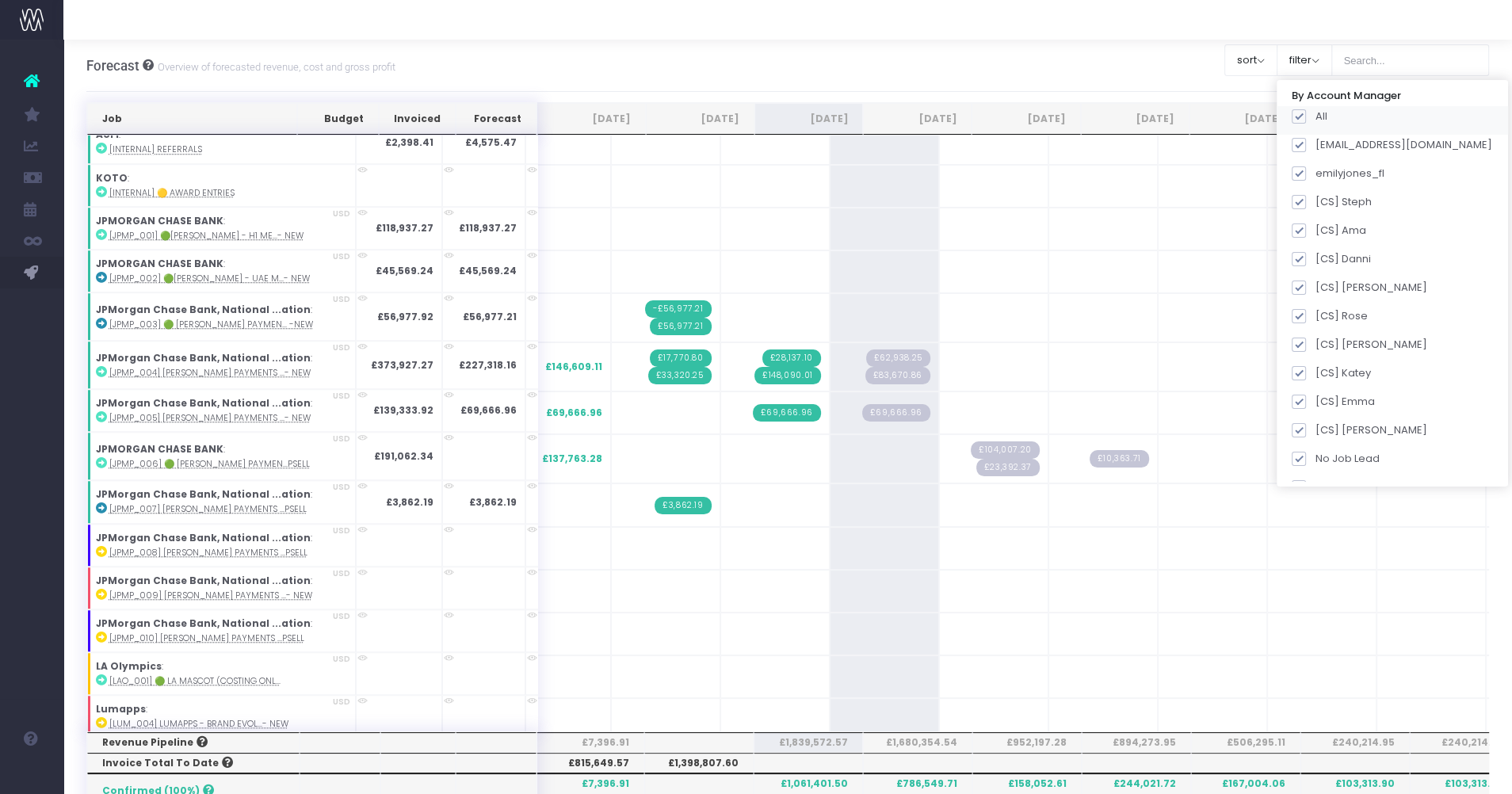
checkbox input "true"
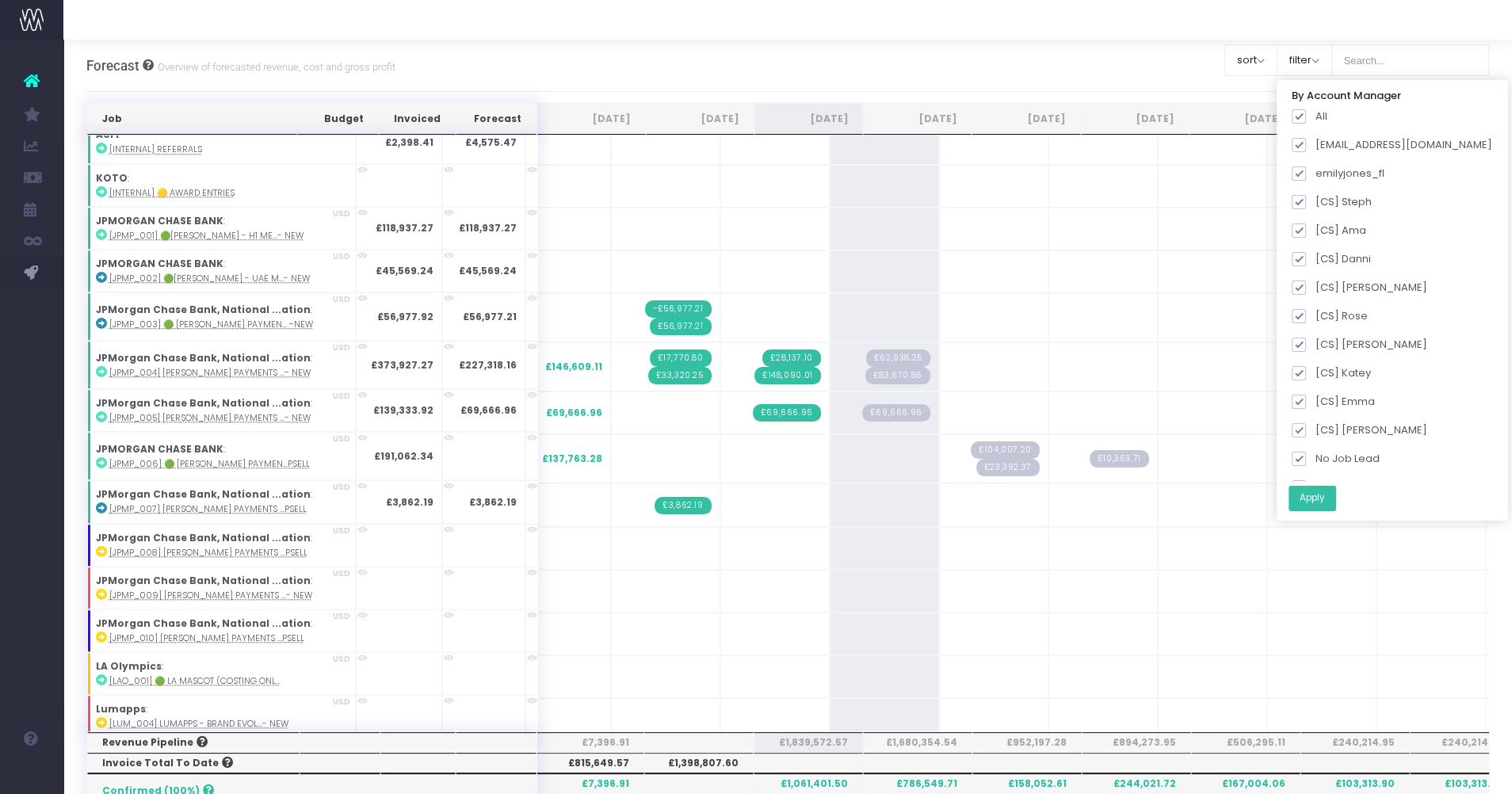
click at [1333, 503] on button "Apply" at bounding box center [1312, 499] width 47 height 26
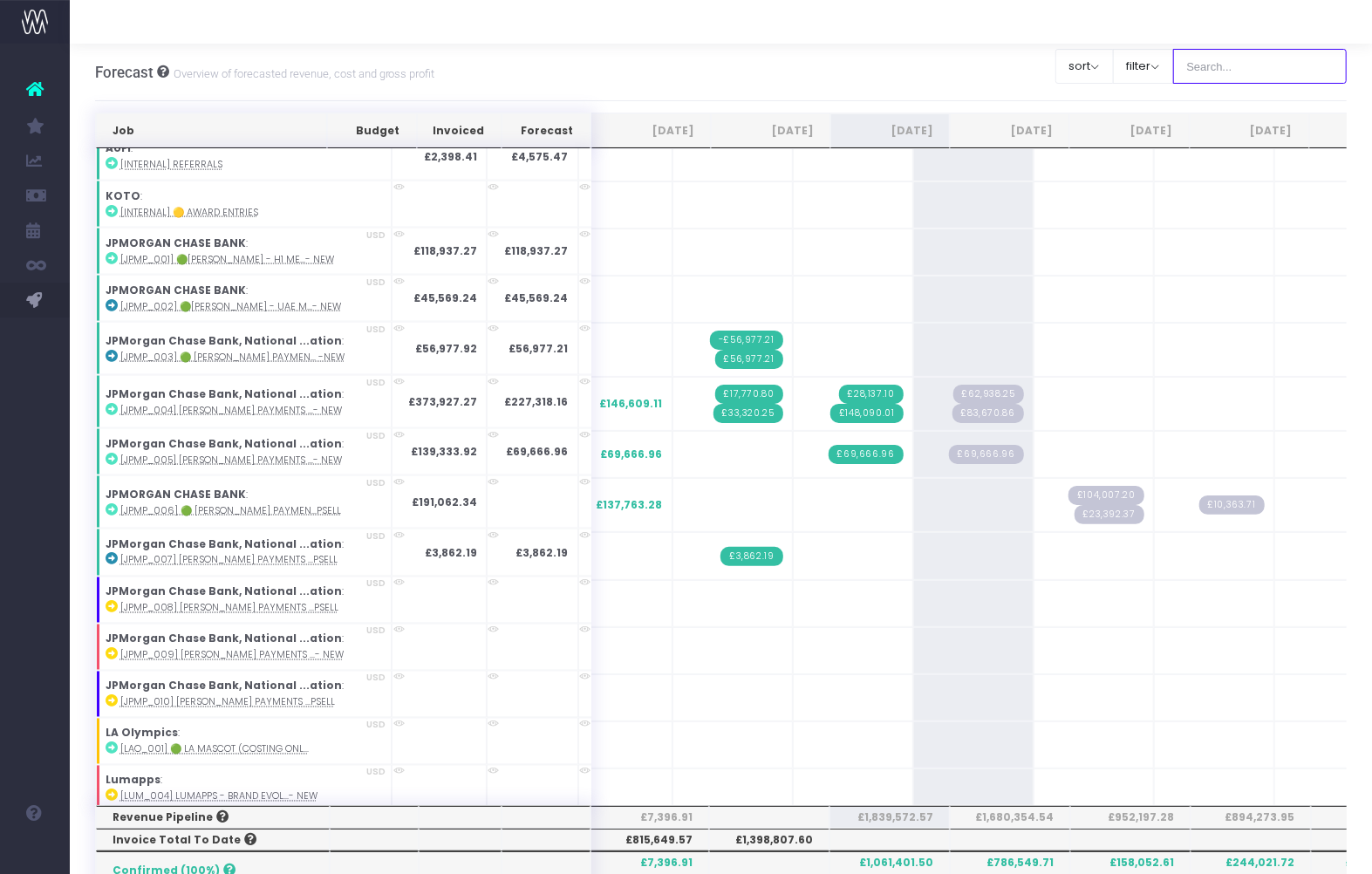
click at [1280, 65] on input "text" at bounding box center [1260, 66] width 175 height 35
type input "Microsoft"
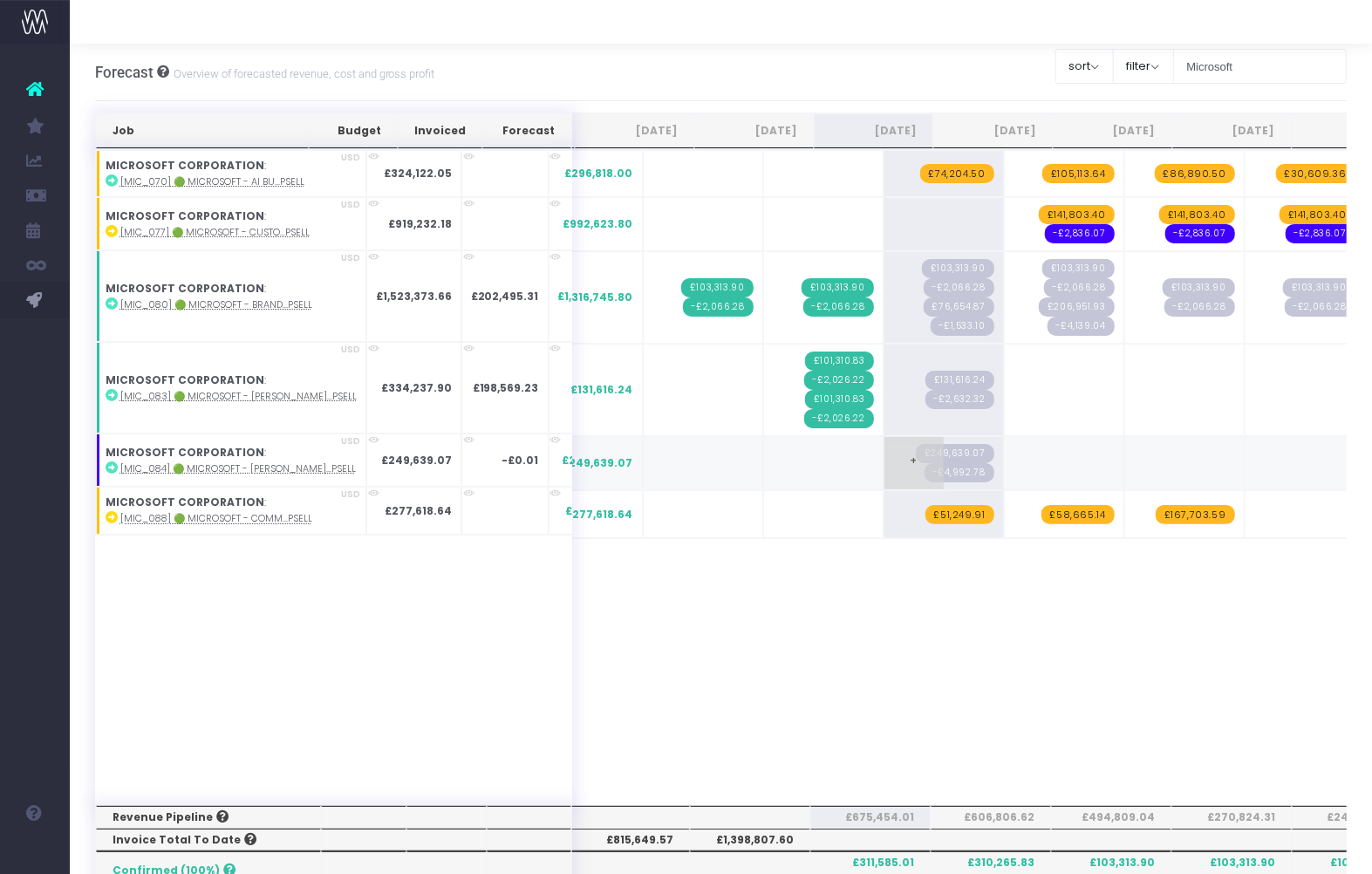
click at [916, 447] on span "£249,639.07" at bounding box center [955, 453] width 79 height 19
